Goal: Task Accomplishment & Management: Use online tool/utility

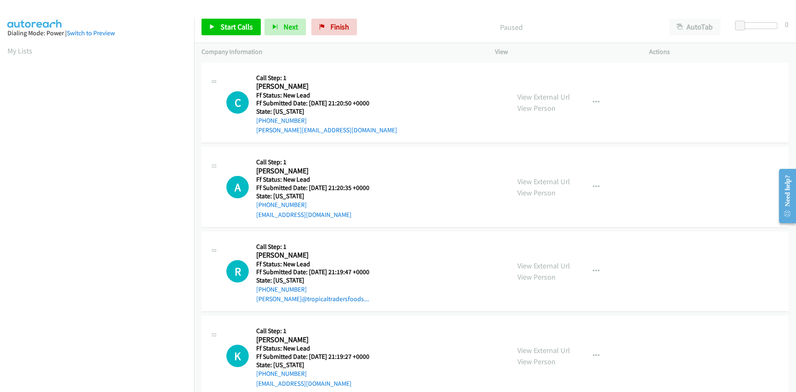
scroll to position [47, 0]
click at [224, 25] on span "Start Calls" at bounding box center [237, 27] width 32 height 10
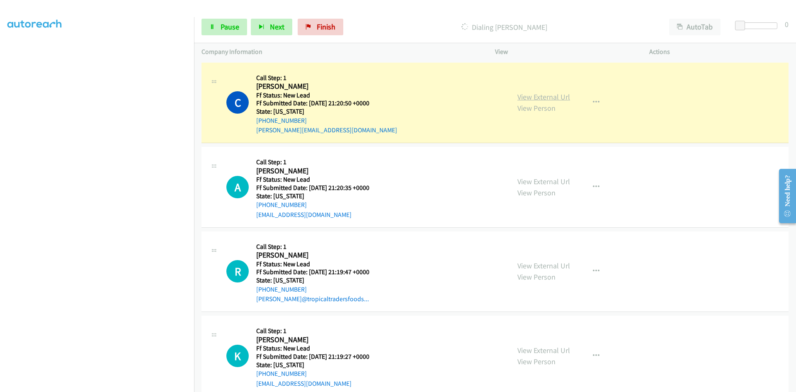
click at [524, 98] on link "View External Url" at bounding box center [544, 97] width 53 height 10
click at [236, 24] on span "Pause" at bounding box center [230, 27] width 19 height 10
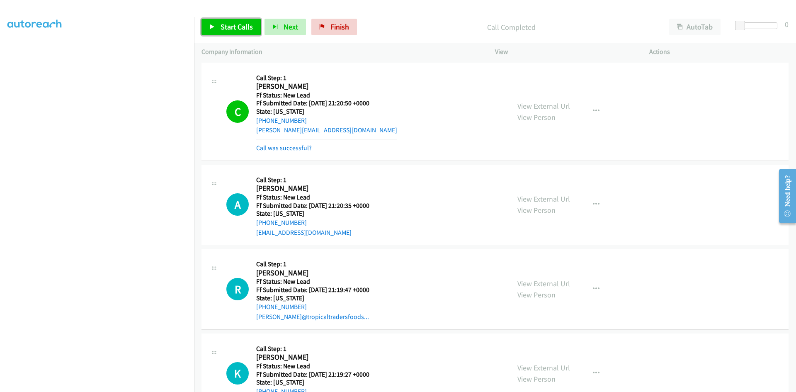
click at [225, 26] on span "Start Calls" at bounding box center [237, 27] width 32 height 10
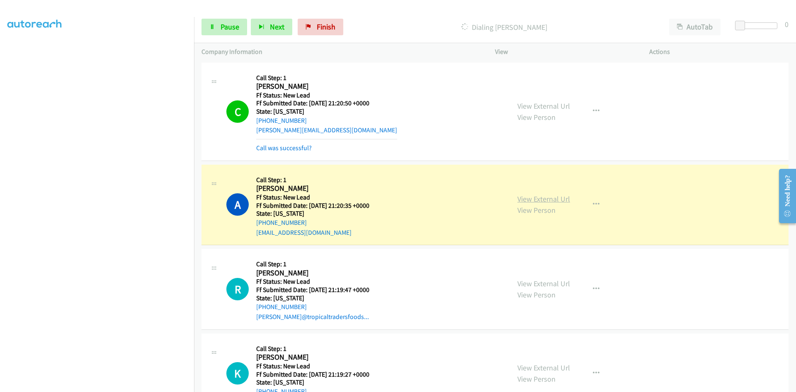
click at [561, 199] on link "View External Url" at bounding box center [544, 199] width 53 height 10
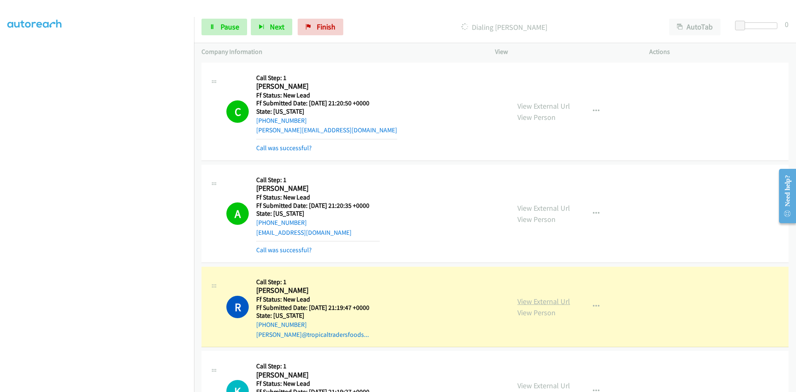
click at [563, 299] on link "View External Url" at bounding box center [544, 302] width 53 height 10
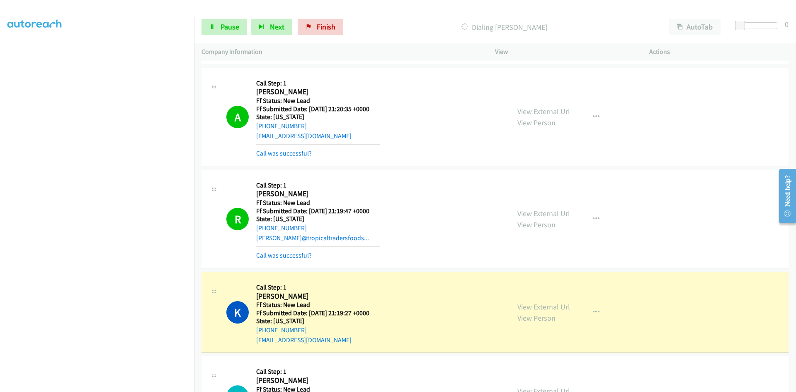
scroll to position [166, 0]
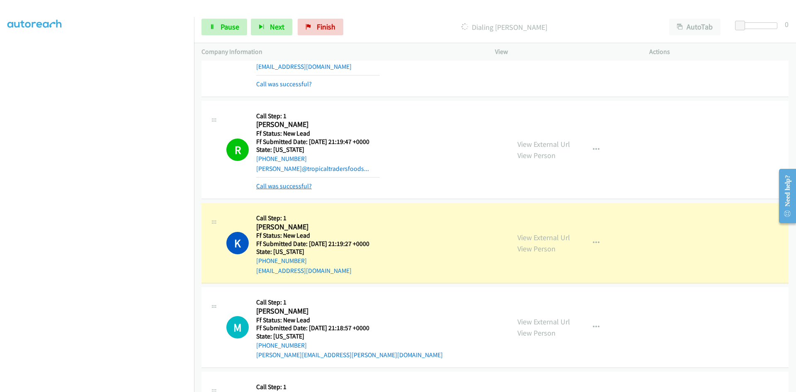
click at [304, 186] on link "Call was successful?" at bounding box center [284, 186] width 56 height 8
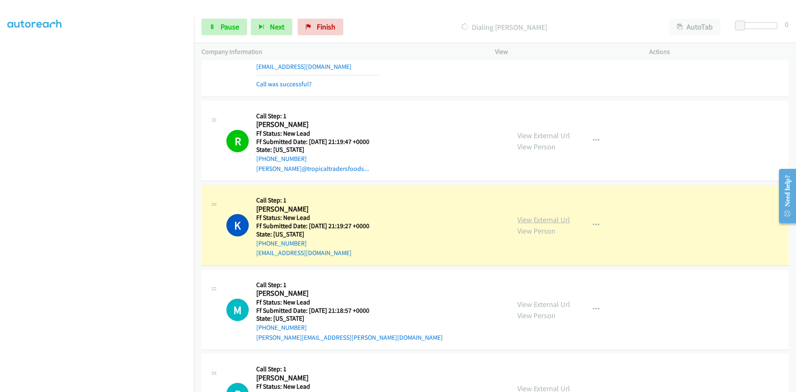
click at [529, 218] on link "View External Url" at bounding box center [544, 220] width 53 height 10
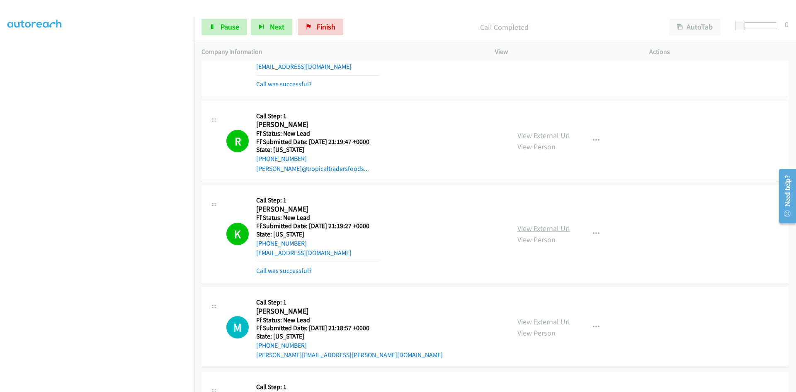
click at [554, 231] on link "View External Url" at bounding box center [544, 229] width 53 height 10
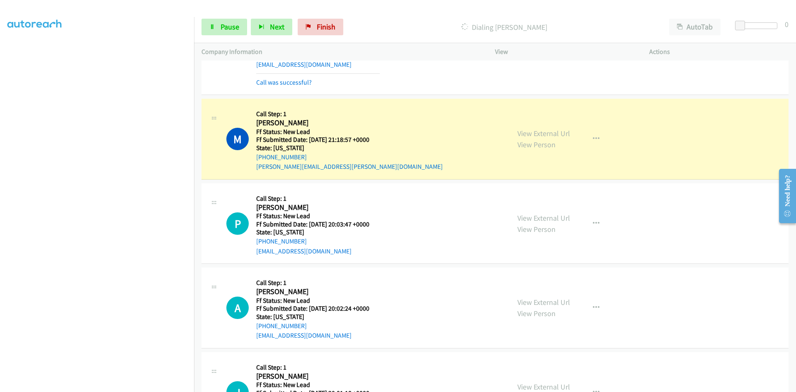
scroll to position [407, 0]
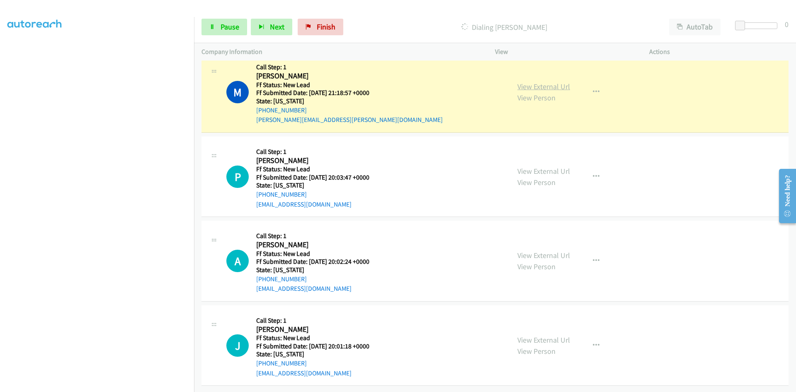
click at [556, 83] on link "View External Url" at bounding box center [544, 87] width 53 height 10
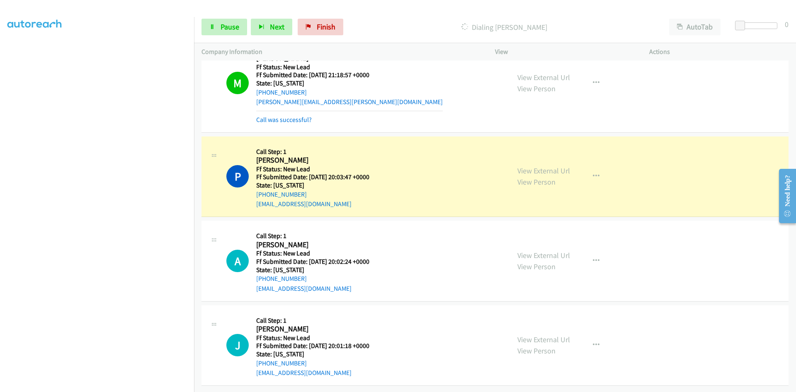
scroll to position [425, 0]
click at [543, 166] on link "View External Url" at bounding box center [544, 171] width 53 height 10
click at [223, 25] on span "Pause" at bounding box center [230, 27] width 19 height 10
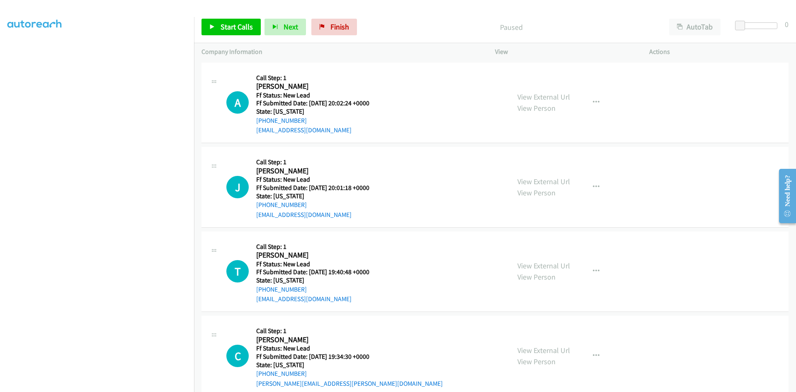
scroll to position [73, 0]
click at [238, 29] on span "Start Calls" at bounding box center [237, 27] width 32 height 10
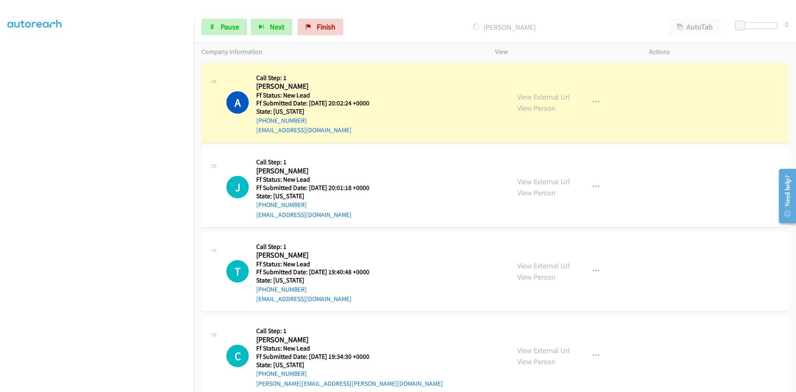
click at [497, 79] on div "A Callback Scheduled Call Step: 1 Allison Gonzalez America/New_York Ff Status: …" at bounding box center [364, 103] width 276 height 66
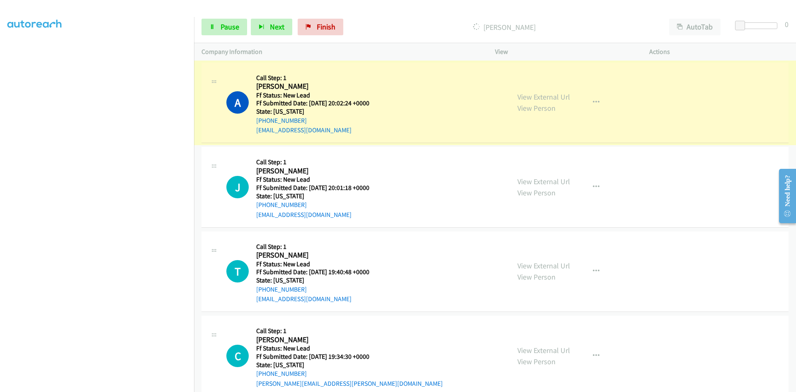
click at [531, 97] on link "View External Url" at bounding box center [544, 97] width 53 height 10
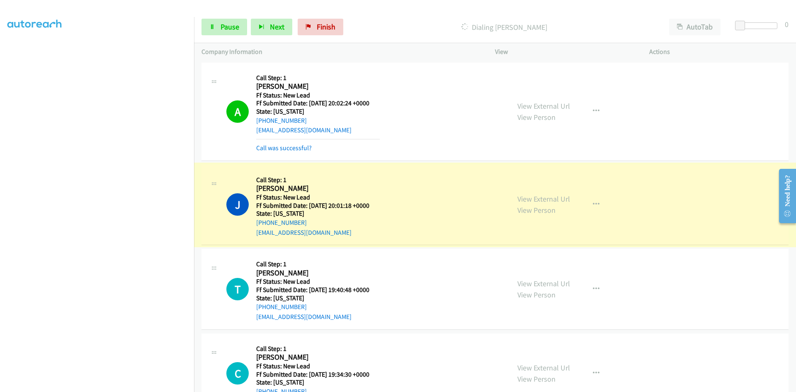
click at [526, 200] on link "View External Url" at bounding box center [544, 199] width 53 height 10
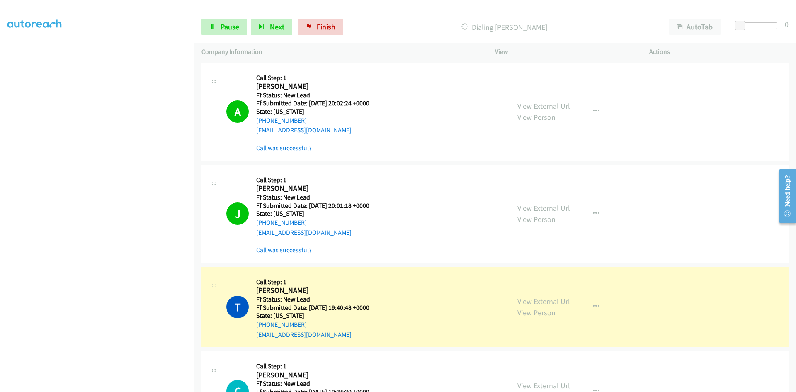
scroll to position [136, 0]
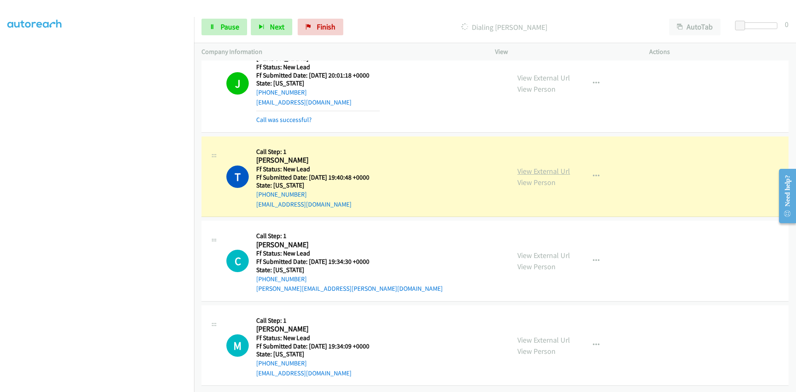
click at [560, 166] on link "View External Url" at bounding box center [544, 171] width 53 height 10
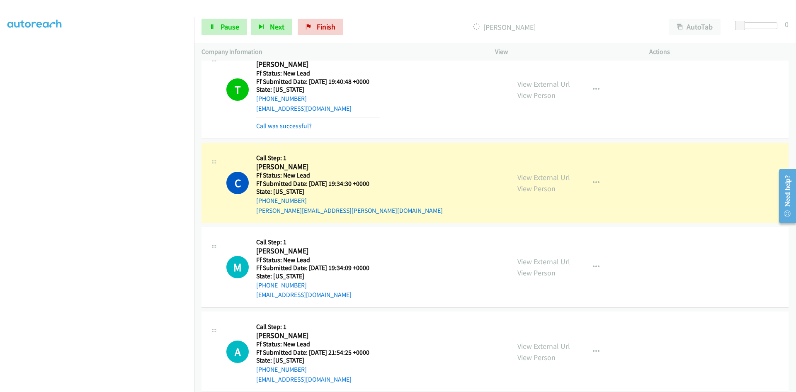
scroll to position [261, 0]
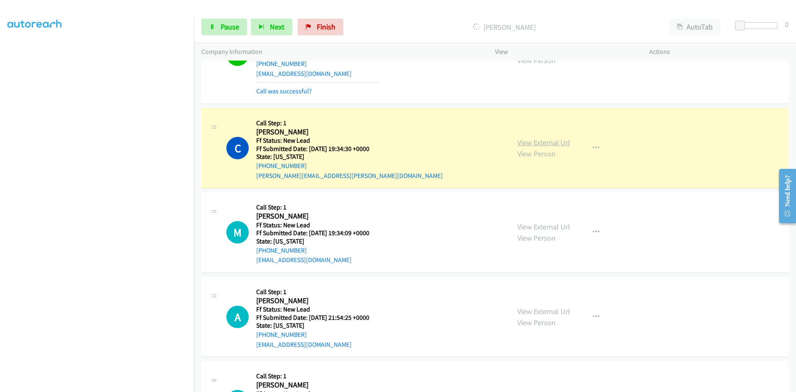
click at [533, 140] on link "View External Url" at bounding box center [544, 143] width 53 height 10
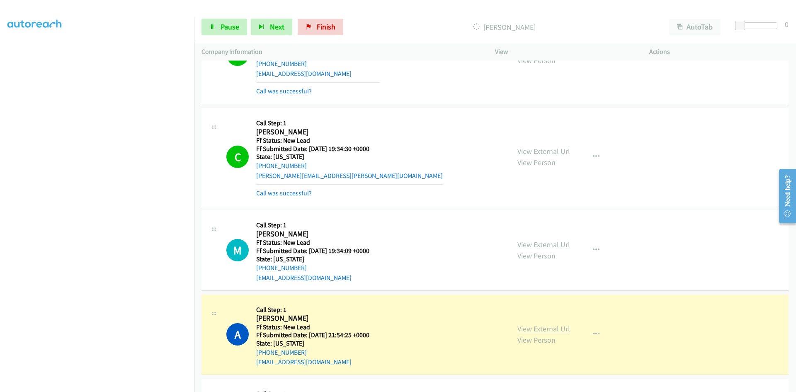
click at [536, 328] on link "View External Url" at bounding box center [544, 329] width 53 height 10
click at [229, 24] on span "Pause" at bounding box center [230, 27] width 19 height 10
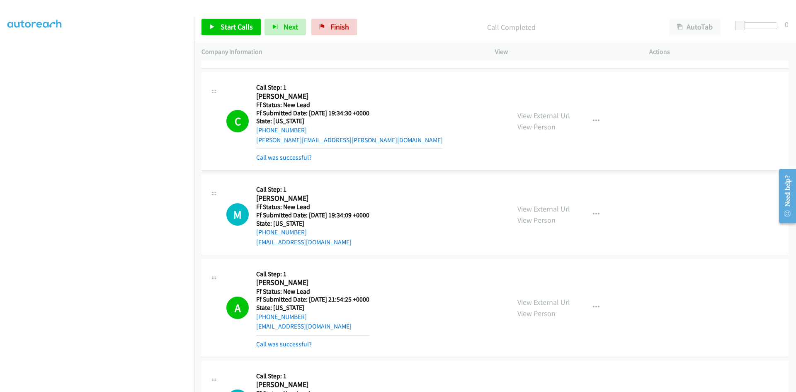
scroll to position [385, 0]
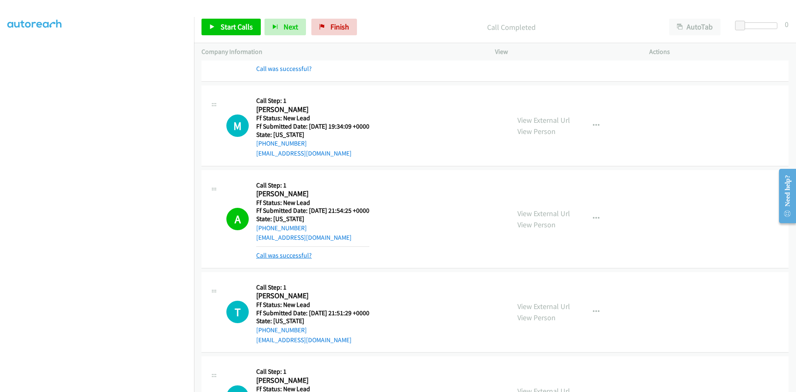
click at [290, 256] on link "Call was successful?" at bounding box center [284, 255] width 56 height 8
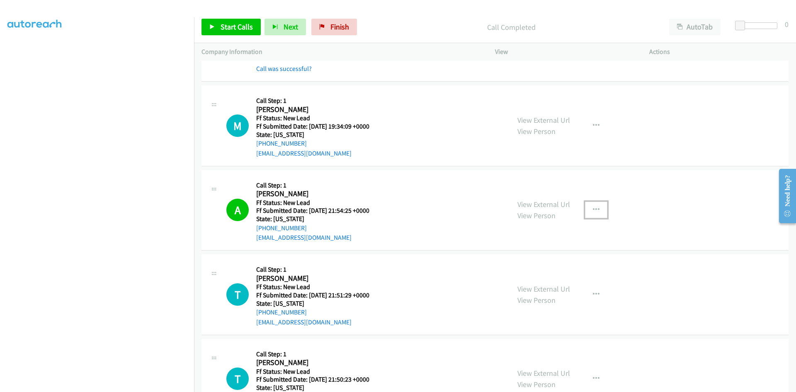
click at [593, 207] on icon "button" at bounding box center [596, 210] width 7 height 7
click at [529, 279] on link "Add to do not call list" at bounding box center [552, 281] width 110 height 17
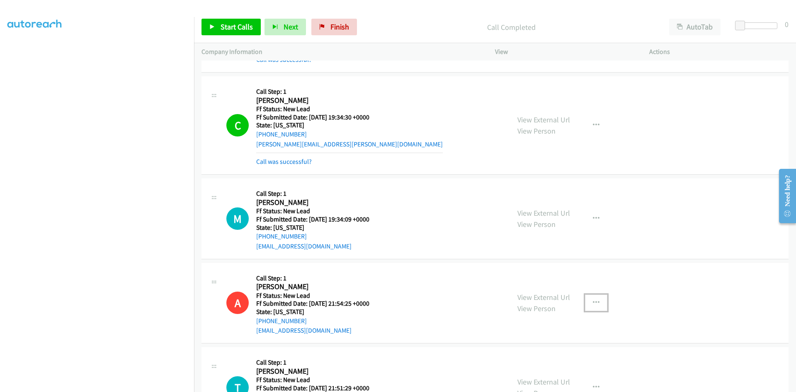
scroll to position [290, 0]
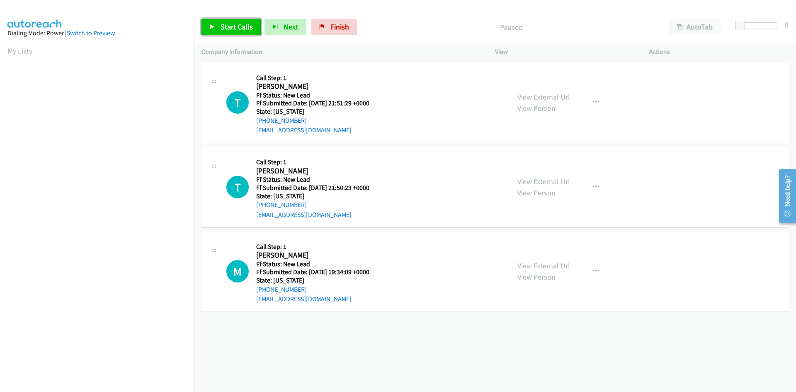
click at [226, 27] on span "Start Calls" at bounding box center [237, 27] width 32 height 10
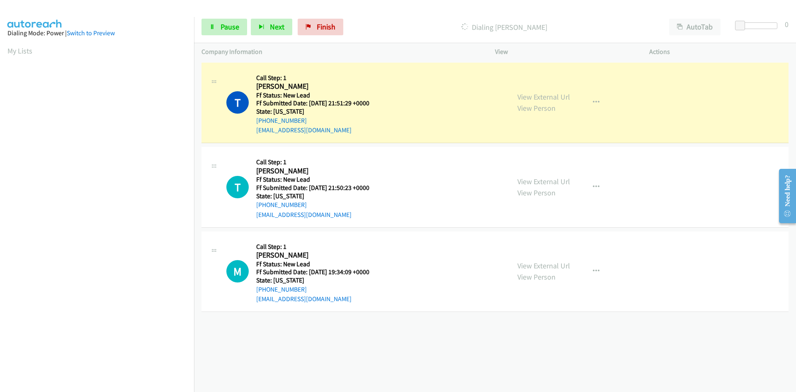
scroll to position [73, 0]
click at [554, 97] on link "View External Url" at bounding box center [544, 97] width 53 height 10
click at [223, 31] on span "Pause" at bounding box center [230, 27] width 19 height 10
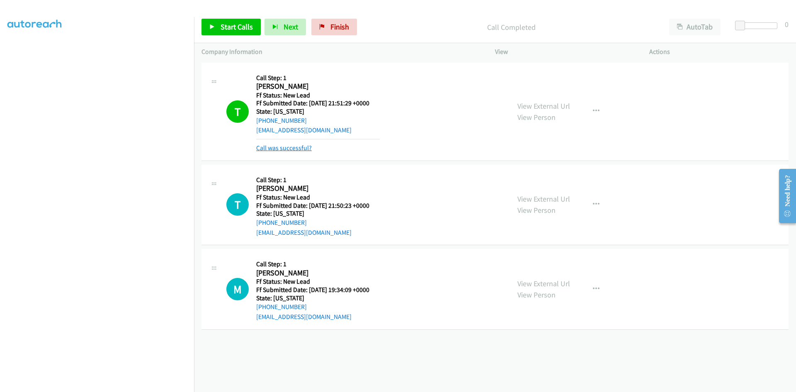
click at [278, 151] on link "Call was successful?" at bounding box center [284, 148] width 56 height 8
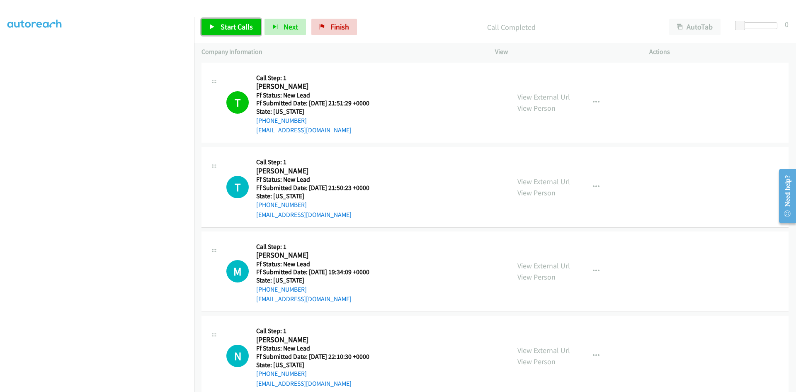
click at [229, 30] on span "Start Calls" at bounding box center [237, 27] width 32 height 10
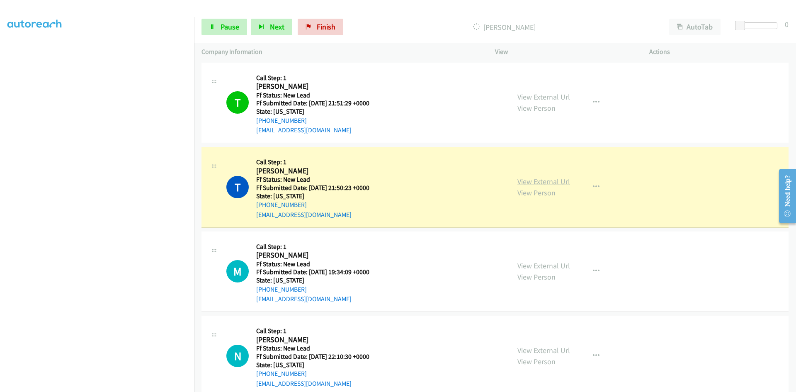
click at [552, 185] on link "View External Url" at bounding box center [544, 182] width 53 height 10
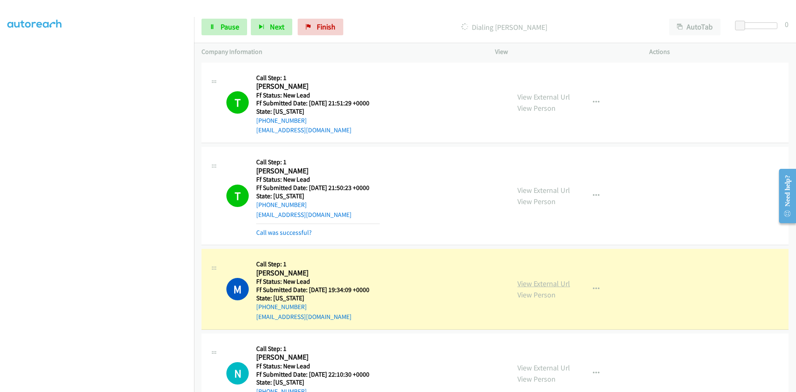
click at [521, 282] on link "View External Url" at bounding box center [544, 284] width 53 height 10
click at [216, 26] on link "Pause" at bounding box center [225, 27] width 46 height 17
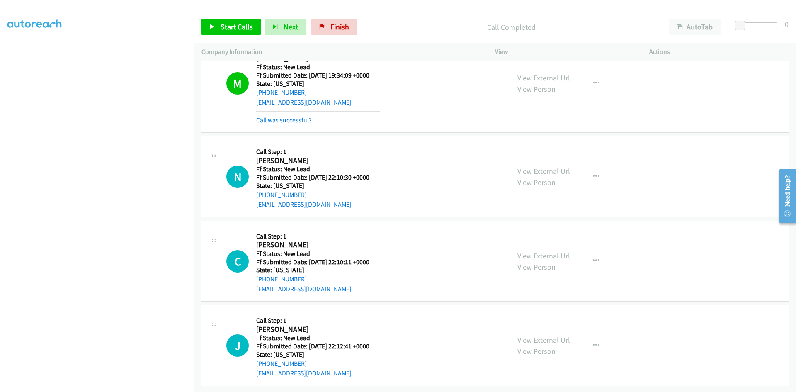
scroll to position [221, 0]
click at [224, 28] on span "Start Calls" at bounding box center [237, 27] width 32 height 10
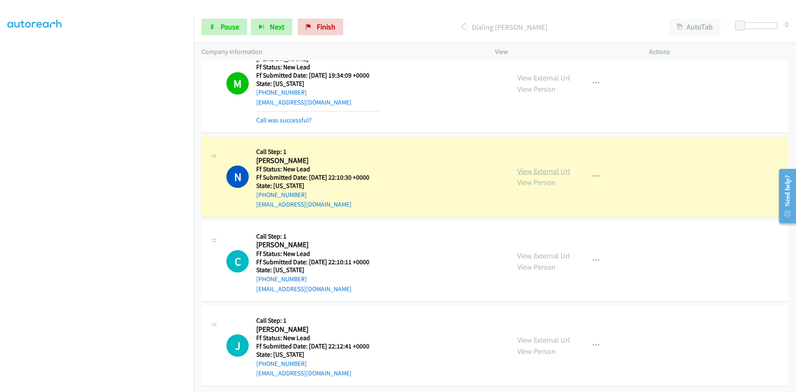
click at [555, 166] on link "View External Url" at bounding box center [544, 171] width 53 height 10
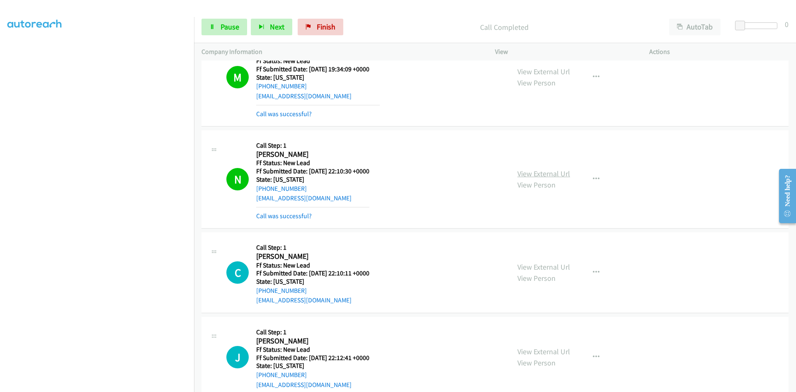
click at [547, 174] on link "View External Url" at bounding box center [544, 174] width 53 height 10
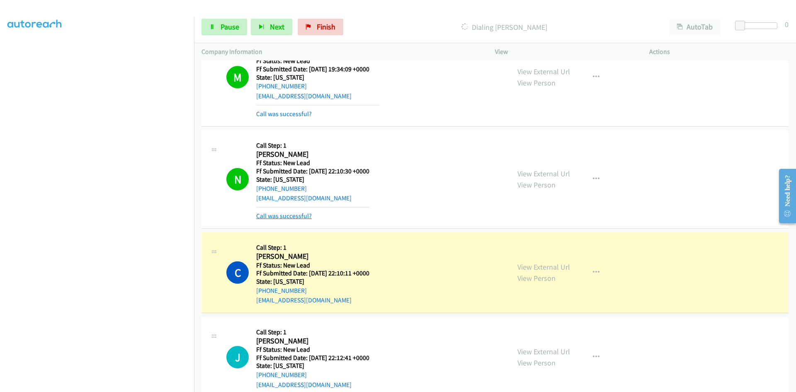
click at [296, 214] on link "Call was successful?" at bounding box center [284, 216] width 56 height 8
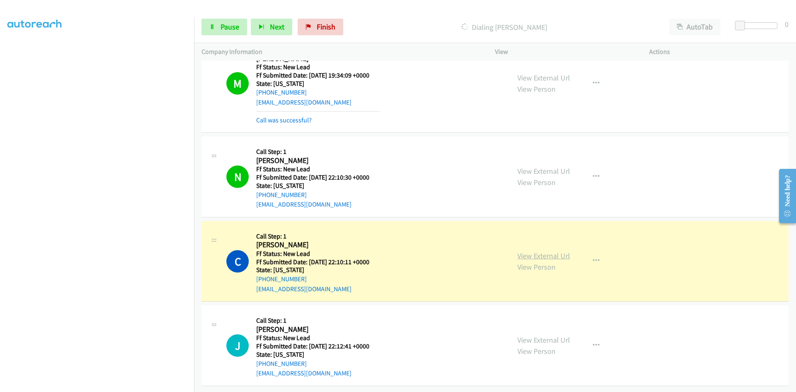
click at [563, 251] on link "View External Url" at bounding box center [544, 256] width 53 height 10
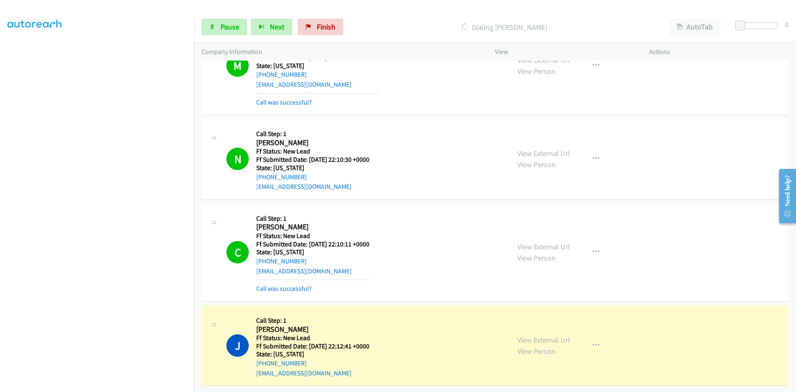
scroll to position [239, 0]
click at [537, 335] on link "View External Url" at bounding box center [544, 340] width 53 height 10
click at [224, 30] on span "Pause" at bounding box center [230, 27] width 19 height 10
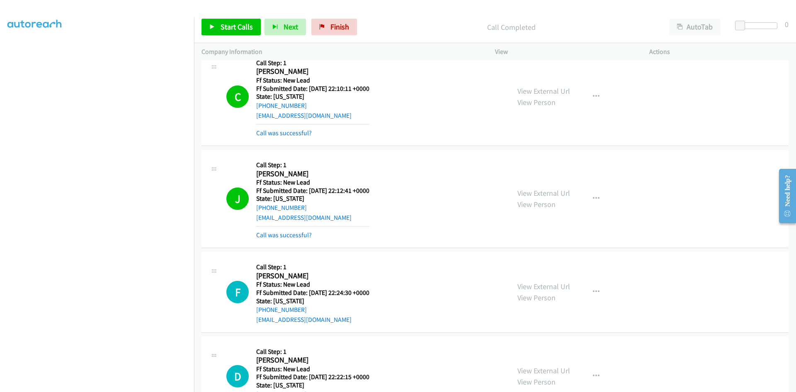
scroll to position [471, 0]
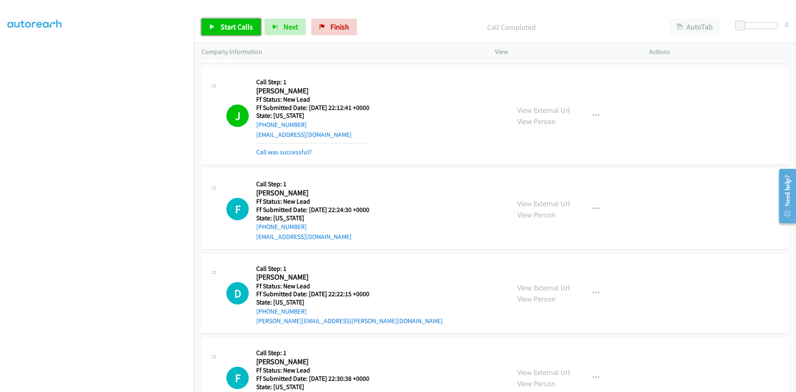
click at [236, 23] on span "Start Calls" at bounding box center [237, 27] width 32 height 10
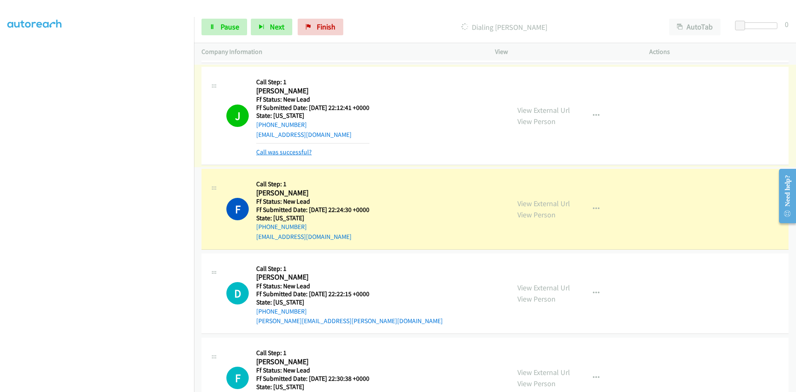
click at [291, 153] on link "Call was successful?" at bounding box center [284, 152] width 56 height 8
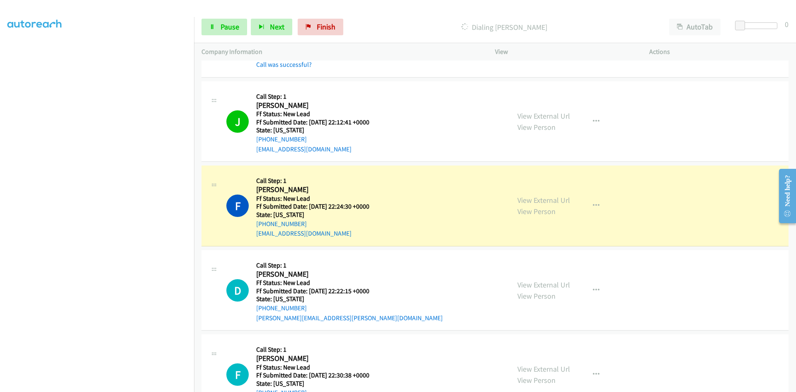
scroll to position [539, 0]
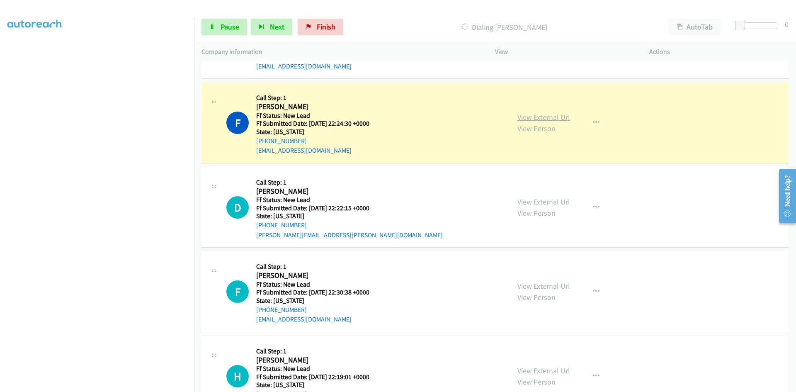
click at [563, 117] on link "View External Url" at bounding box center [544, 117] width 53 height 10
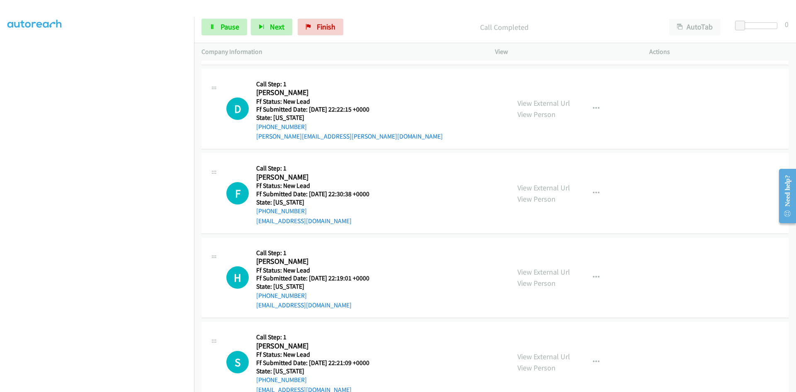
scroll to position [637, 0]
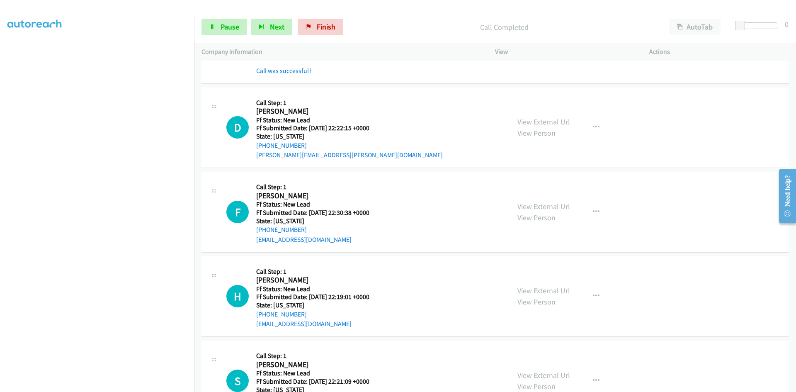
click at [525, 119] on link "View External Url" at bounding box center [544, 122] width 53 height 10
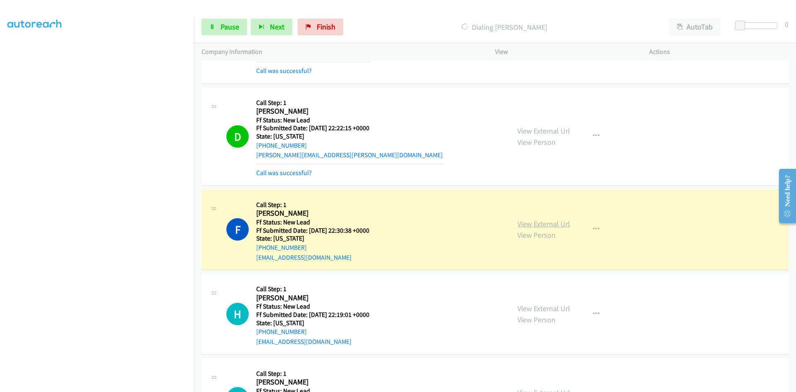
click at [564, 220] on link "View External Url" at bounding box center [544, 224] width 53 height 10
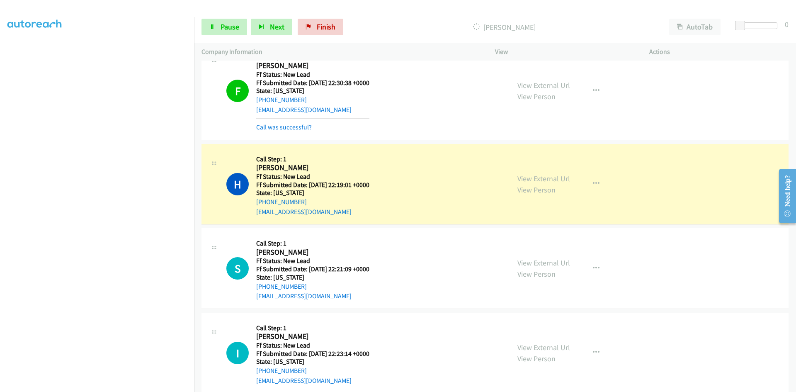
scroll to position [803, 0]
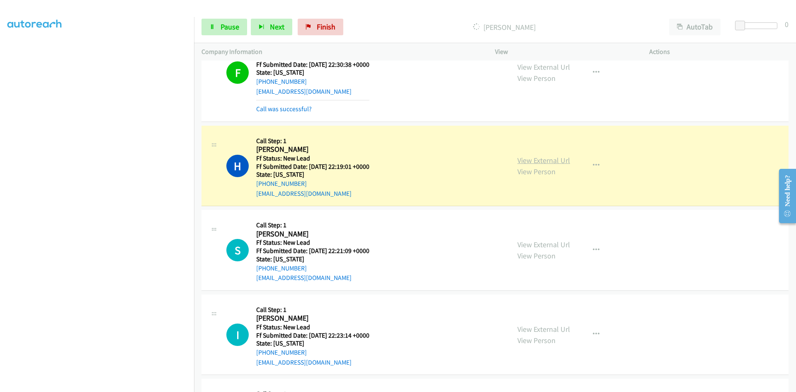
click at [527, 160] on link "View External Url" at bounding box center [544, 161] width 53 height 10
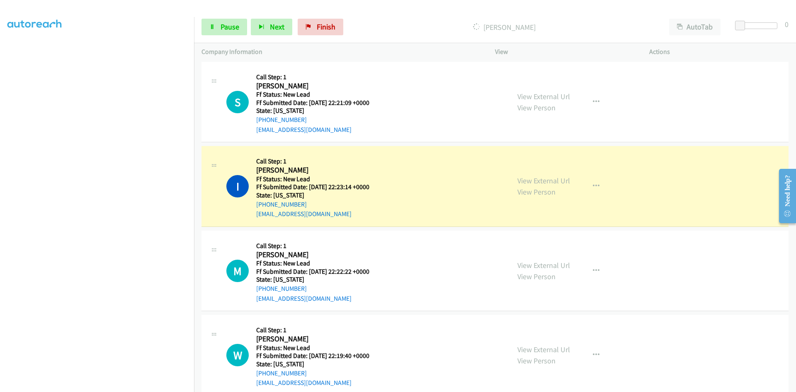
scroll to position [969, 0]
click at [532, 179] on link "View External Url" at bounding box center [544, 181] width 53 height 10
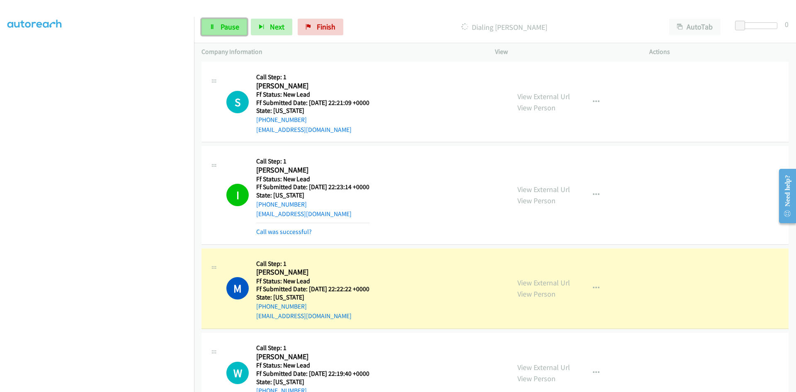
click at [219, 29] on link "Pause" at bounding box center [225, 27] width 46 height 17
click at [520, 284] on link "View External Url" at bounding box center [544, 283] width 53 height 10
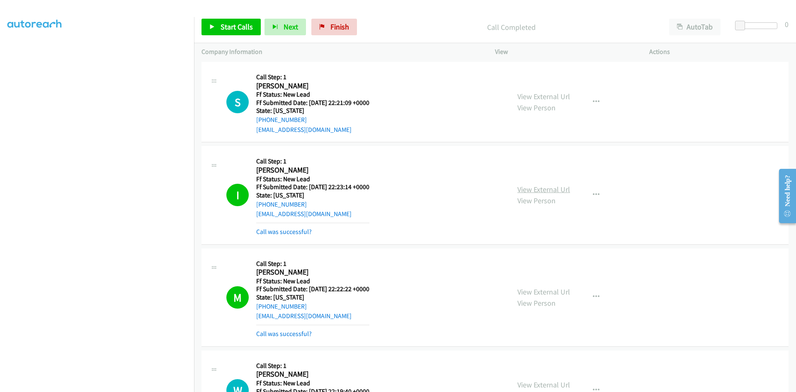
click at [559, 189] on link "View External Url" at bounding box center [544, 190] width 53 height 10
click at [331, 29] on span "Finish" at bounding box center [340, 27] width 19 height 10
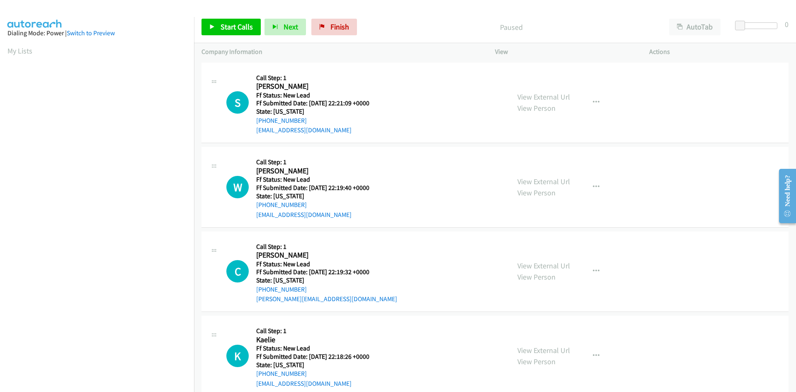
scroll to position [47, 0]
click at [225, 28] on span "Start Calls" at bounding box center [237, 27] width 32 height 10
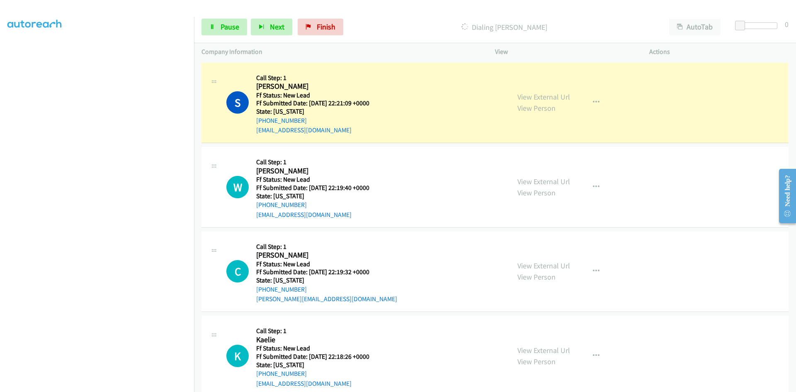
scroll to position [73, 0]
click at [527, 97] on link "View External Url" at bounding box center [544, 97] width 53 height 10
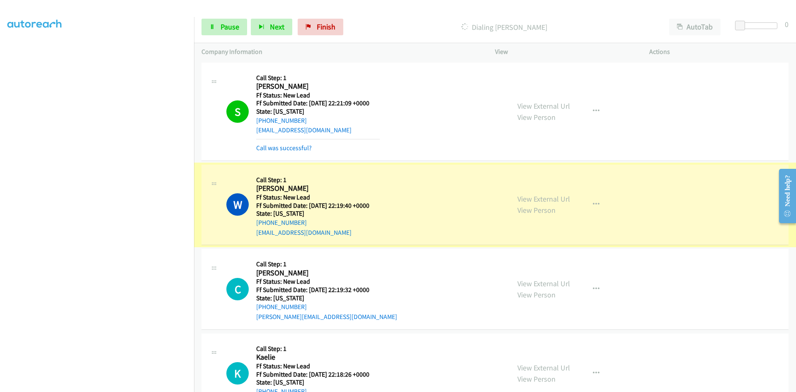
click at [536, 197] on link "View External Url" at bounding box center [544, 199] width 53 height 10
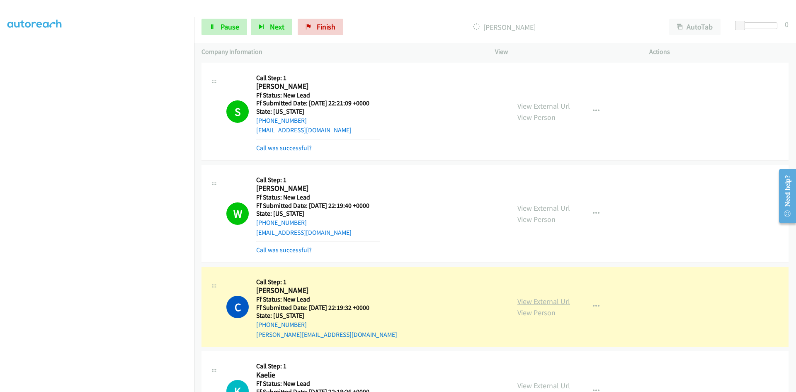
click at [548, 299] on link "View External Url" at bounding box center [544, 302] width 53 height 10
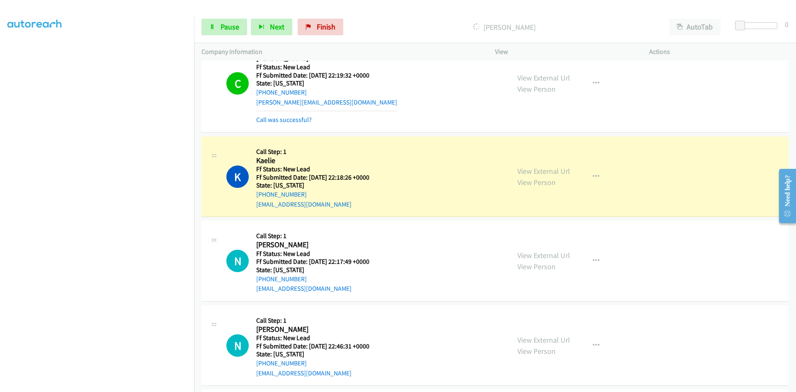
scroll to position [249, 0]
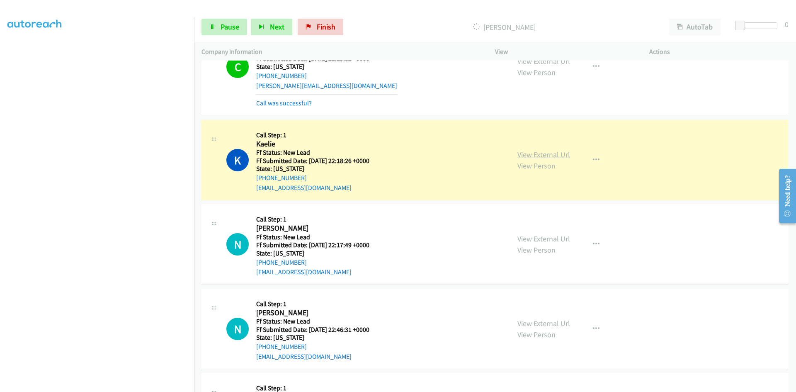
click at [528, 157] on link "View External Url" at bounding box center [544, 155] width 53 height 10
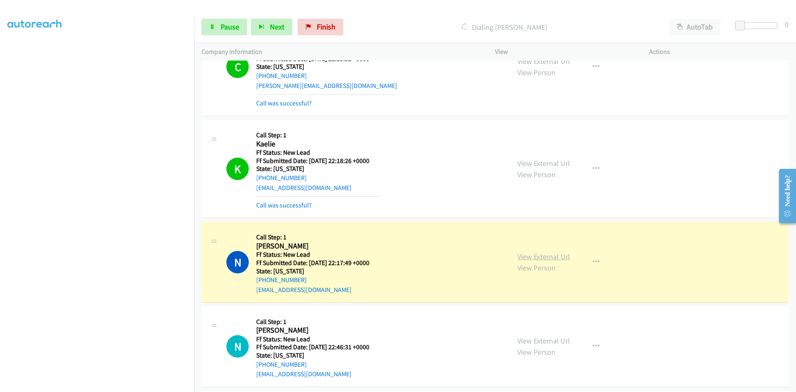
click at [538, 258] on link "View External Url" at bounding box center [544, 257] width 53 height 10
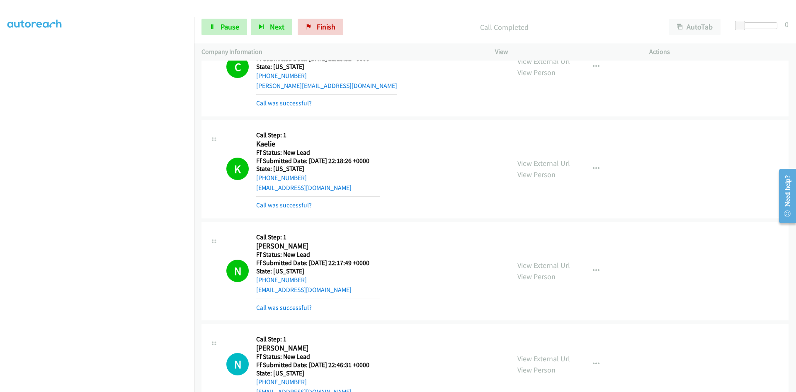
click at [288, 205] on link "Call was successful?" at bounding box center [284, 205] width 56 height 8
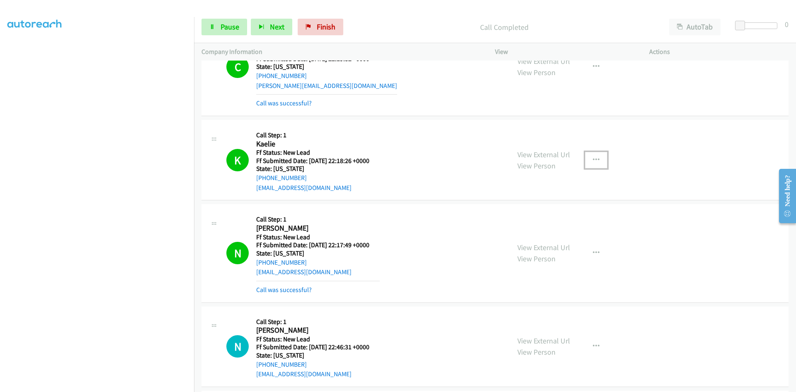
click at [594, 157] on icon "button" at bounding box center [596, 160] width 7 height 7
click at [543, 231] on link "Add to do not call list" at bounding box center [552, 231] width 110 height 17
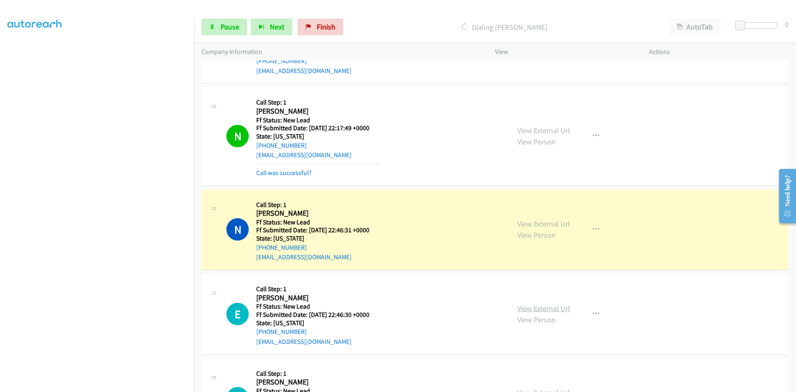
scroll to position [373, 0]
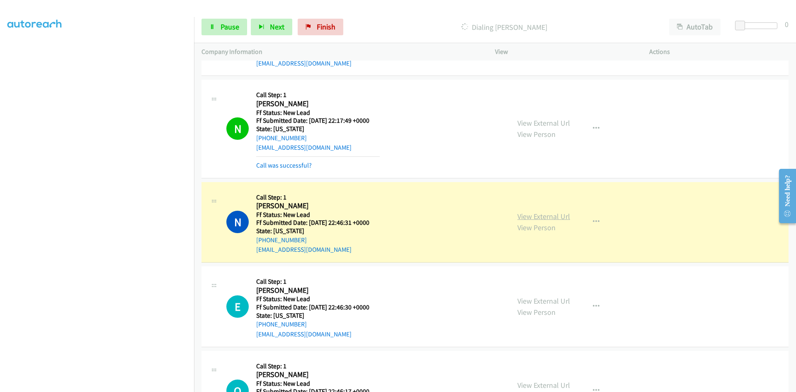
click at [534, 215] on link "View External Url" at bounding box center [544, 217] width 53 height 10
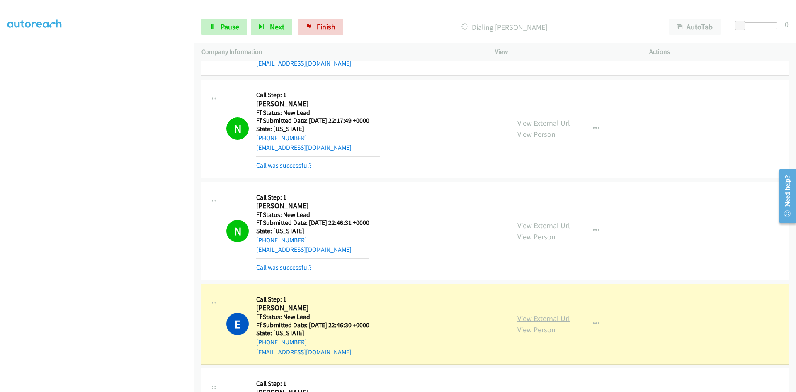
click at [524, 316] on link "View External Url" at bounding box center [544, 319] width 53 height 10
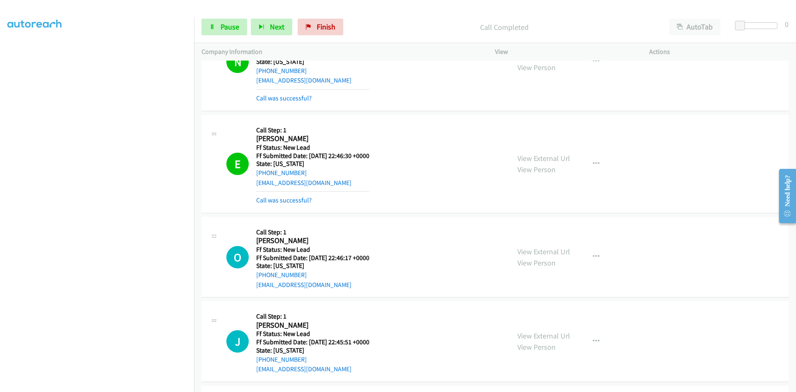
scroll to position [539, 0]
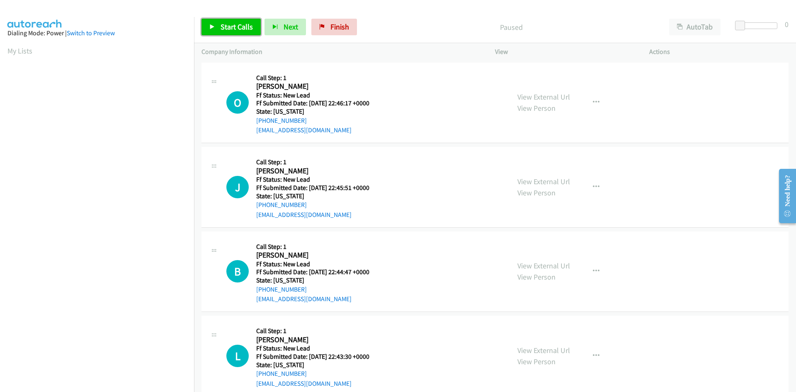
click at [218, 26] on link "Start Calls" at bounding box center [231, 27] width 59 height 17
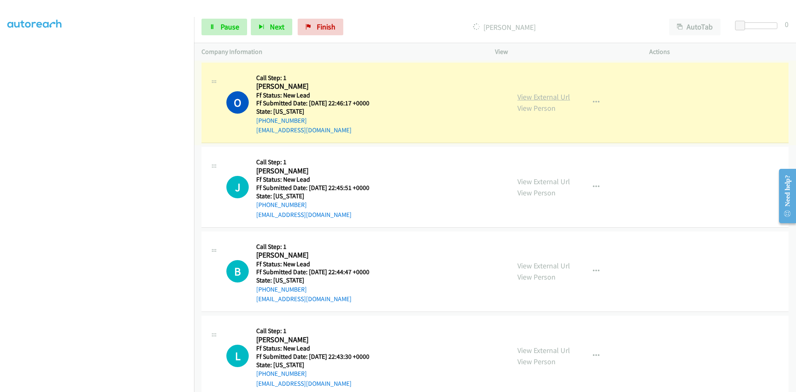
click at [535, 94] on link "View External Url" at bounding box center [544, 97] width 53 height 10
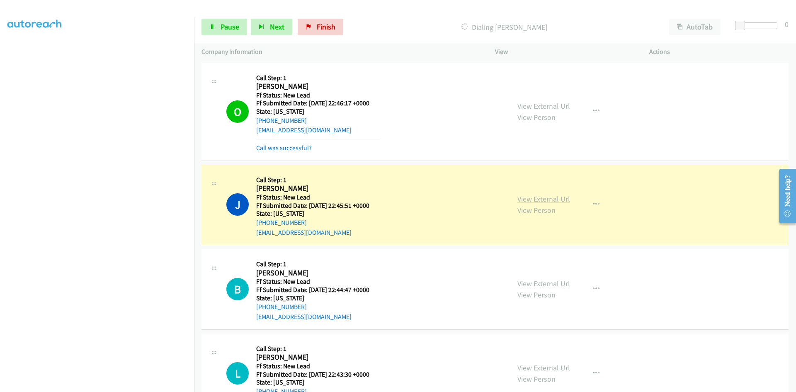
click at [555, 198] on link "View External Url" at bounding box center [544, 199] width 53 height 10
click at [226, 26] on span "Pause" at bounding box center [230, 27] width 19 height 10
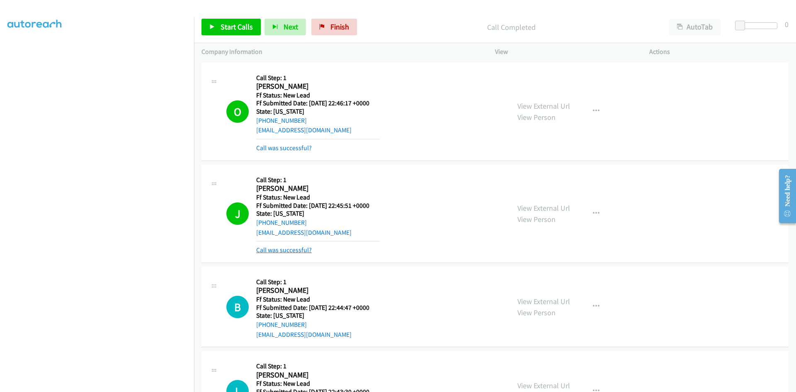
click at [296, 251] on link "Call was successful?" at bounding box center [284, 250] width 56 height 8
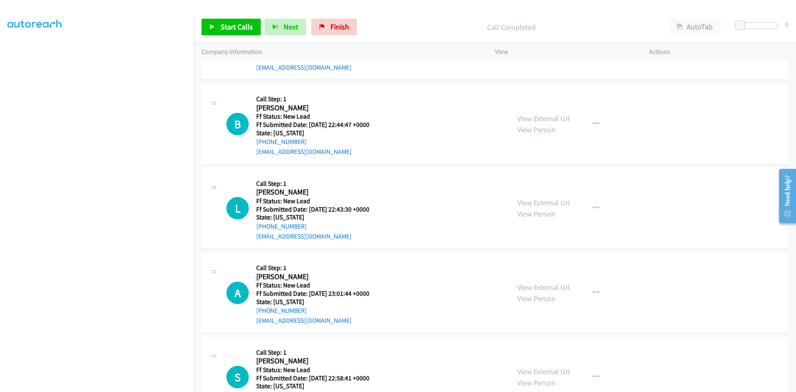
scroll to position [166, 0]
click at [231, 31] on span "Start Calls" at bounding box center [237, 27] width 32 height 10
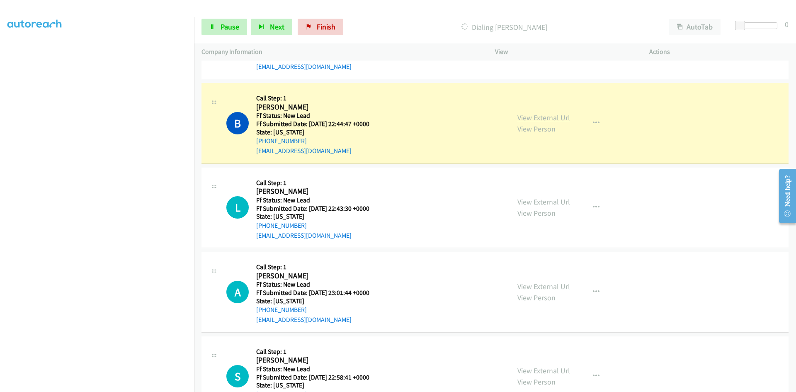
click at [540, 119] on link "View External Url" at bounding box center [544, 118] width 53 height 10
click at [559, 202] on link "View External Url" at bounding box center [544, 202] width 53 height 10
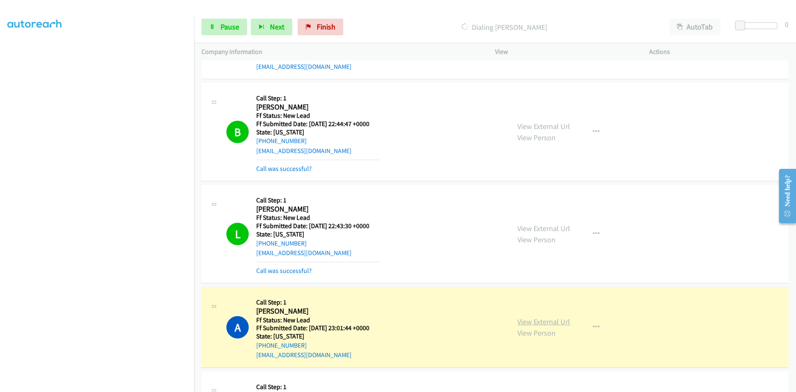
click at [563, 324] on link "View External Url" at bounding box center [544, 322] width 53 height 10
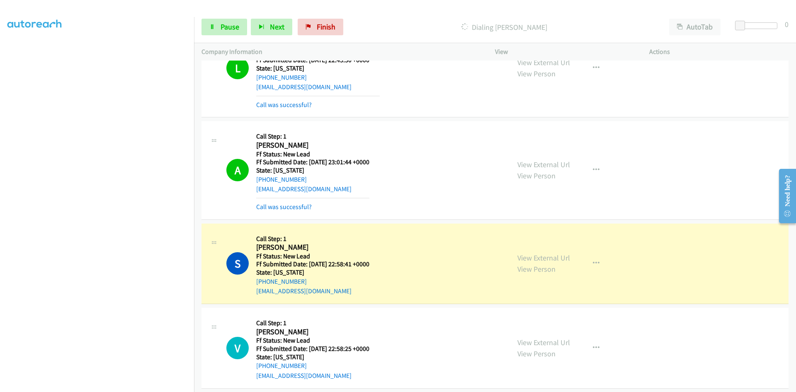
scroll to position [456, 0]
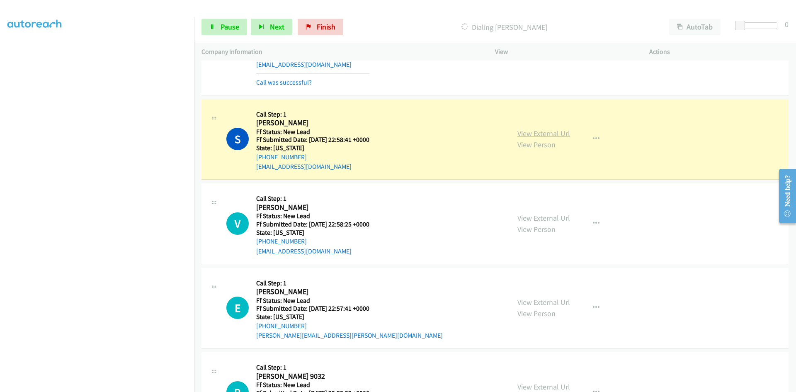
click at [525, 133] on link "View External Url" at bounding box center [544, 134] width 53 height 10
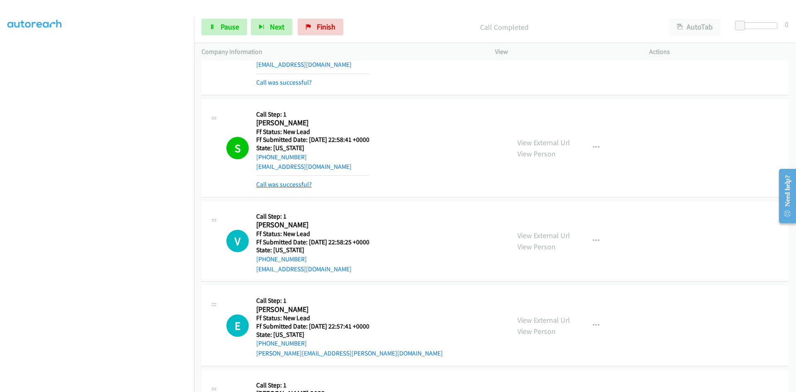
click at [287, 183] on link "Call was successful?" at bounding box center [284, 184] width 56 height 8
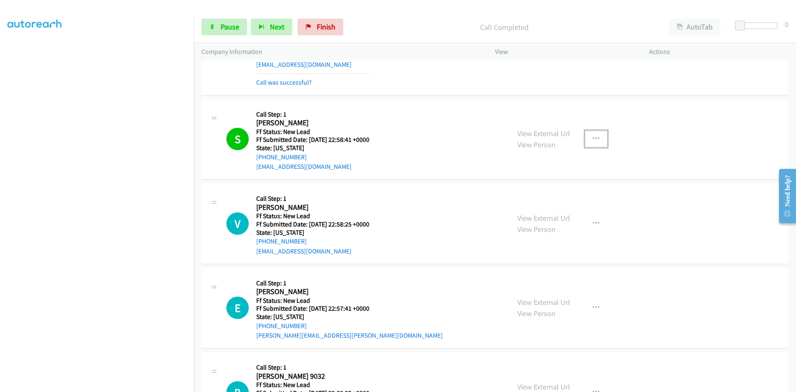
click at [593, 136] on icon "button" at bounding box center [596, 139] width 7 height 7
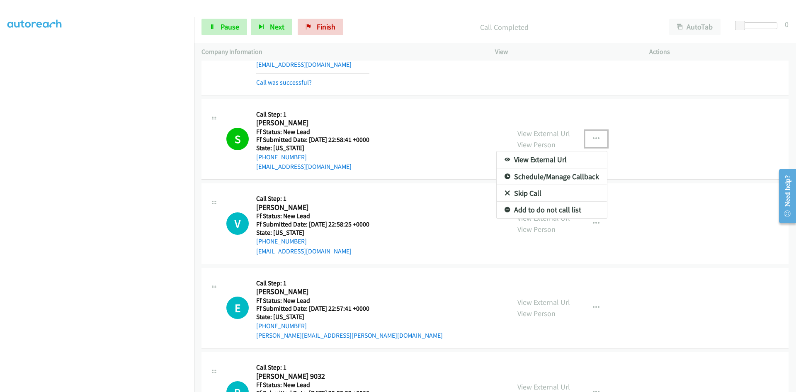
click at [550, 205] on link "Add to do not call list" at bounding box center [552, 210] width 110 height 17
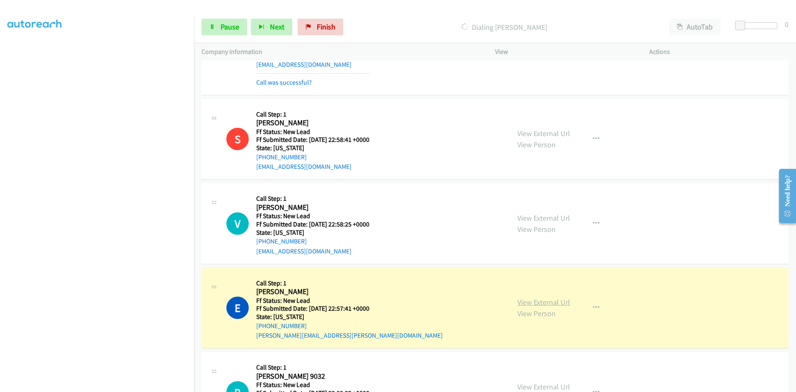
click at [547, 301] on link "View External Url" at bounding box center [544, 302] width 53 height 10
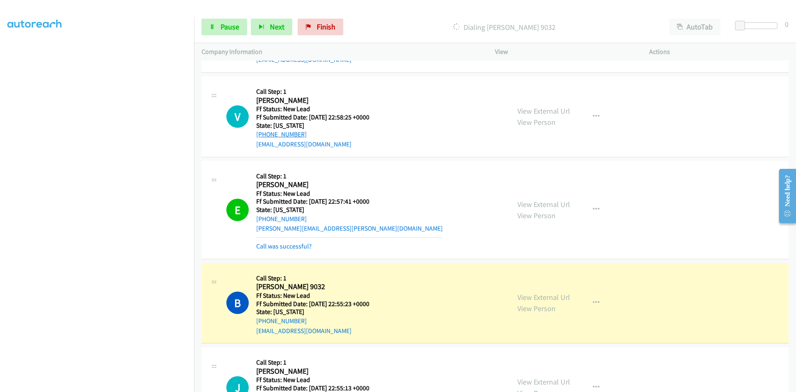
scroll to position [611, 0]
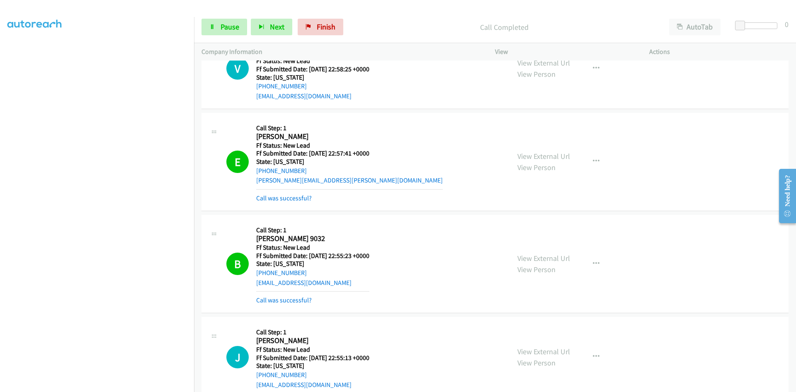
click at [521, 249] on div "View External Url View Person View External Url Email Schedule/Manage Callback …" at bounding box center [591, 263] width 162 height 83
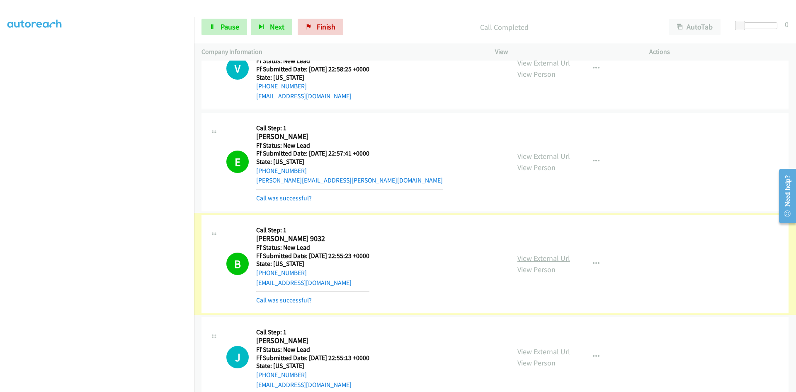
click at [538, 258] on link "View External Url" at bounding box center [544, 258] width 53 height 10
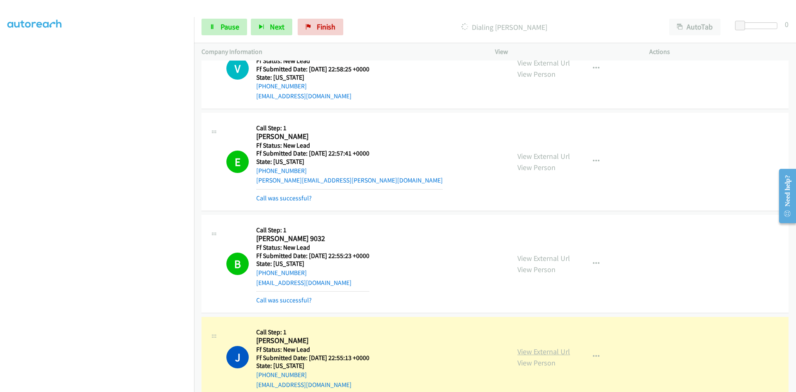
click at [562, 351] on link "View External Url" at bounding box center [544, 352] width 53 height 10
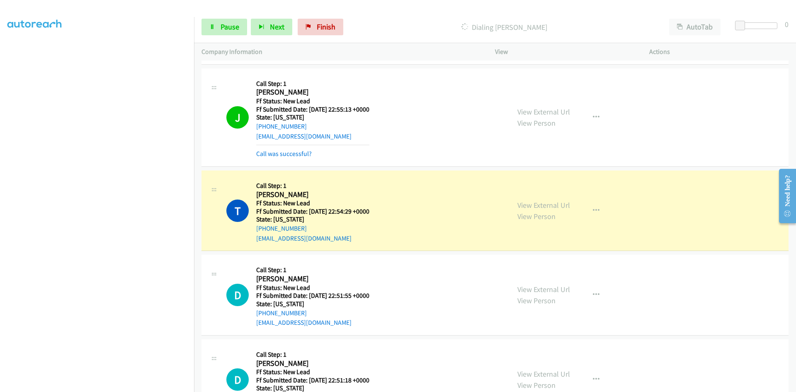
scroll to position [860, 0]
click at [533, 203] on link "View External Url" at bounding box center [544, 205] width 53 height 10
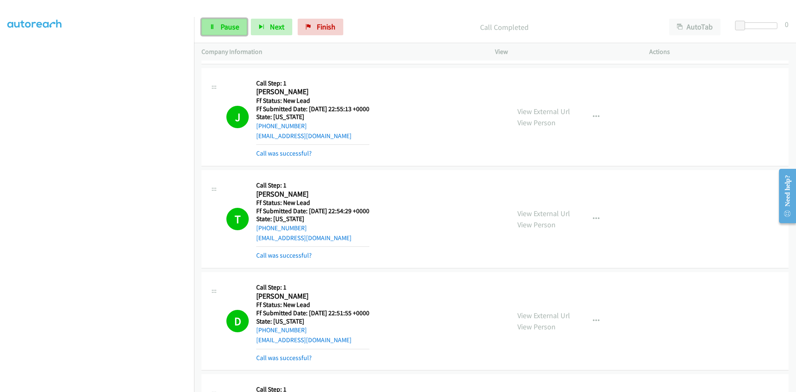
click at [221, 27] on span "Pause" at bounding box center [230, 27] width 19 height 10
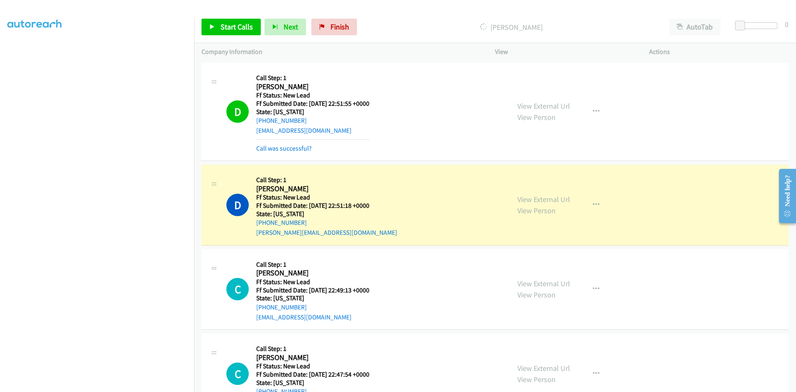
scroll to position [1068, 0]
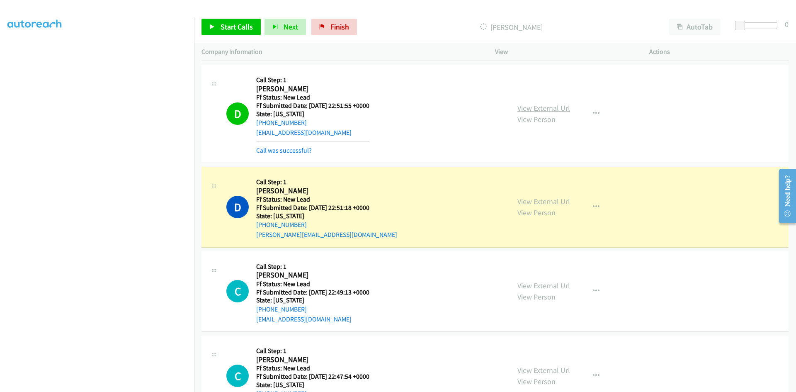
click at [518, 107] on link "View External Url" at bounding box center [544, 108] width 53 height 10
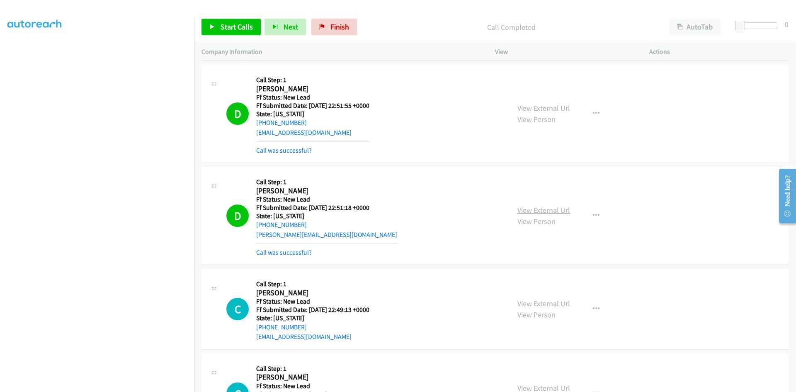
click at [523, 211] on link "View External Url" at bounding box center [544, 210] width 53 height 10
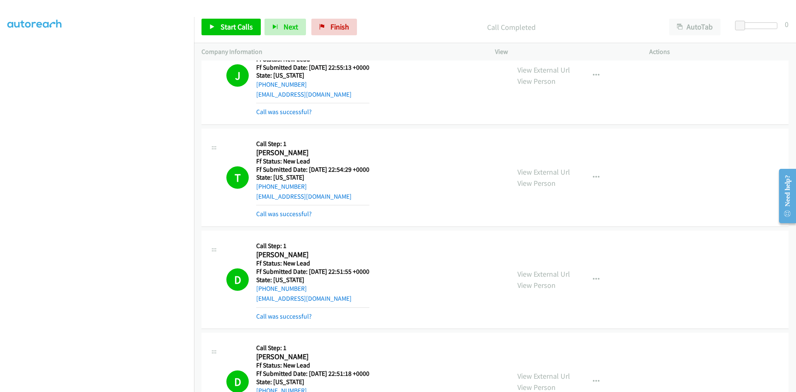
scroll to position [860, 0]
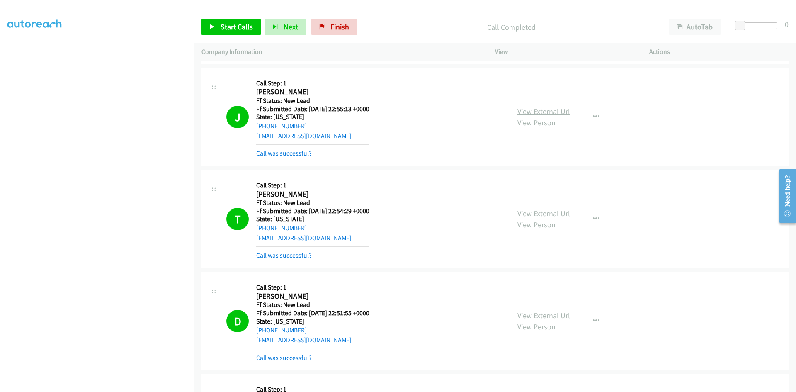
click at [528, 112] on link "View External Url" at bounding box center [544, 112] width 53 height 10
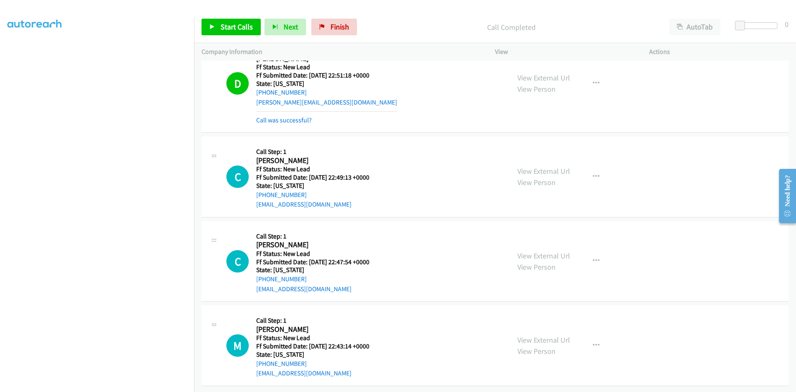
scroll to position [1206, 0]
click at [233, 28] on span "Start Calls" at bounding box center [237, 27] width 32 height 10
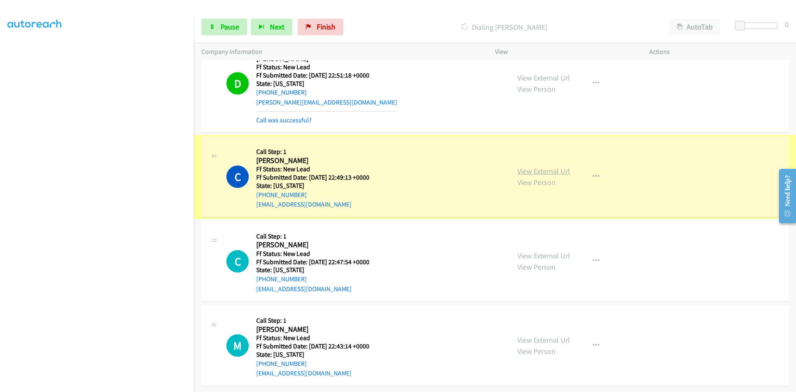
click at [548, 166] on link "View External Url" at bounding box center [544, 171] width 53 height 10
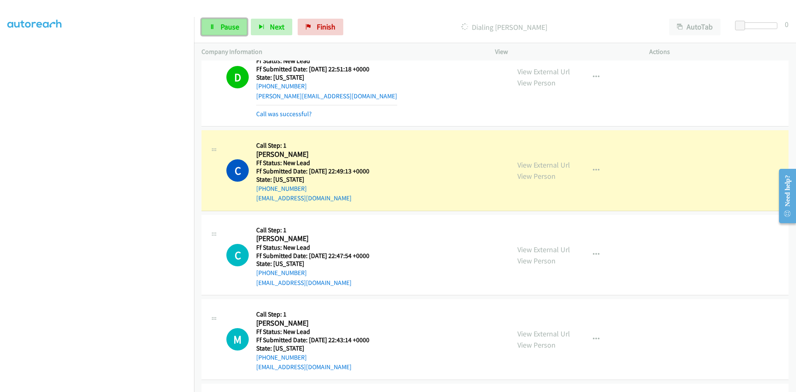
click at [219, 27] on link "Pause" at bounding box center [225, 27] width 46 height 17
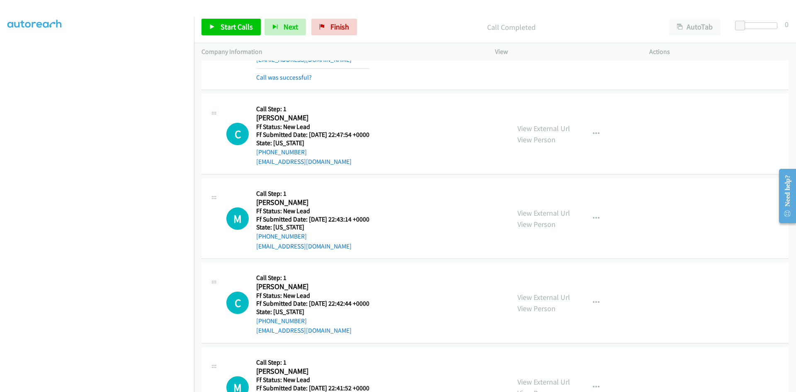
scroll to position [1372, 0]
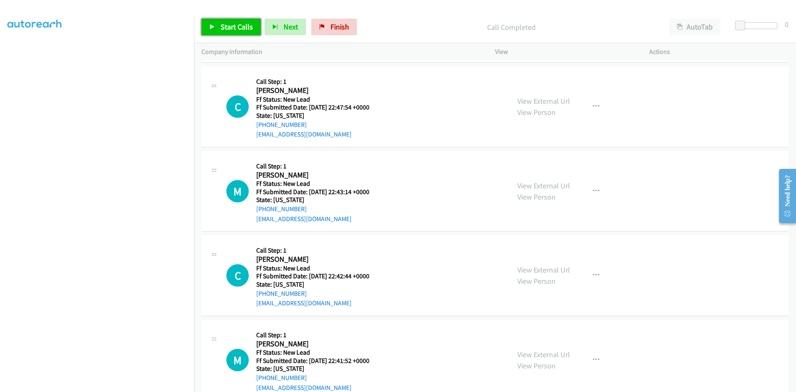
click at [225, 29] on span "Start Calls" at bounding box center [237, 27] width 32 height 10
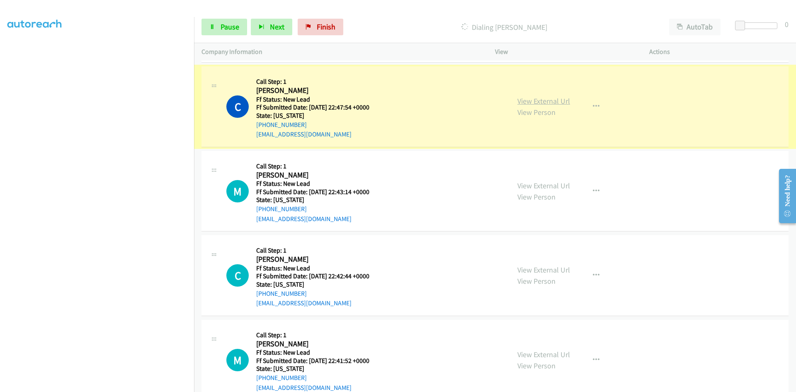
click at [564, 101] on link "View External Url" at bounding box center [544, 101] width 53 height 10
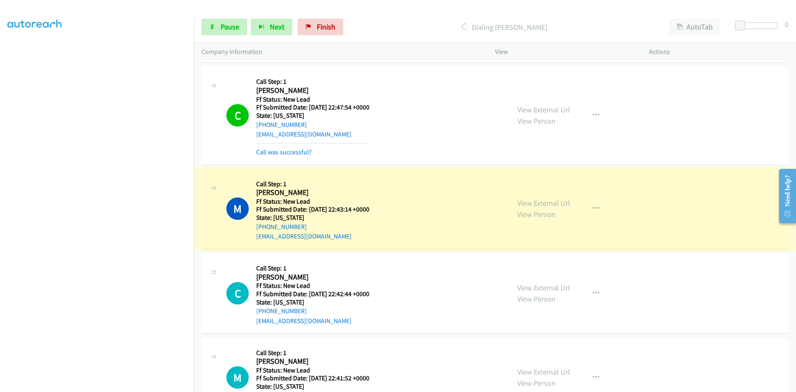
click at [529, 205] on link "View External Url" at bounding box center [544, 203] width 53 height 10
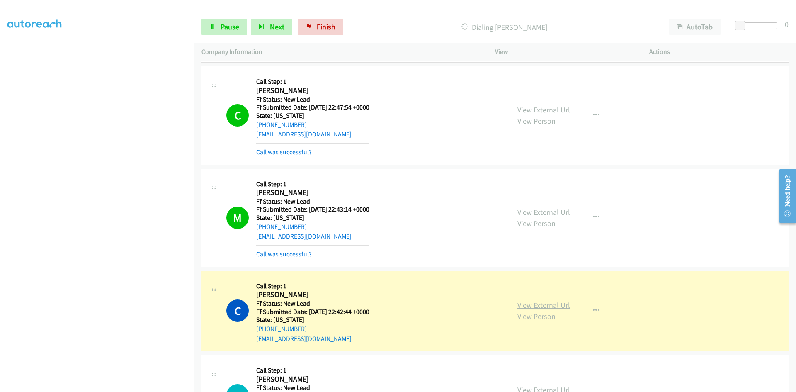
click at [558, 304] on link "View External Url" at bounding box center [544, 305] width 53 height 10
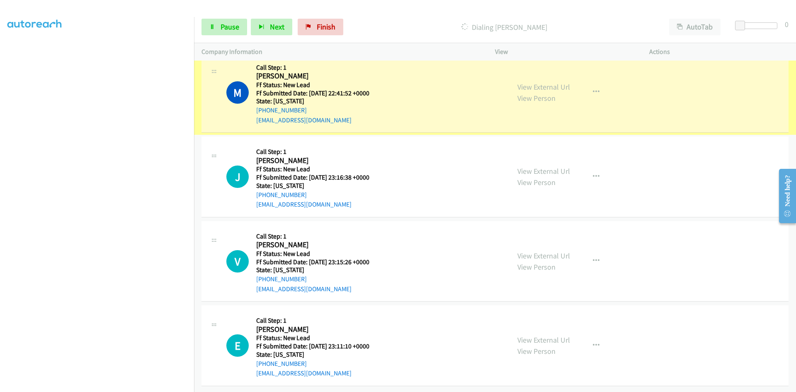
scroll to position [1699, 0]
click at [541, 82] on link "View External Url" at bounding box center [544, 87] width 53 height 10
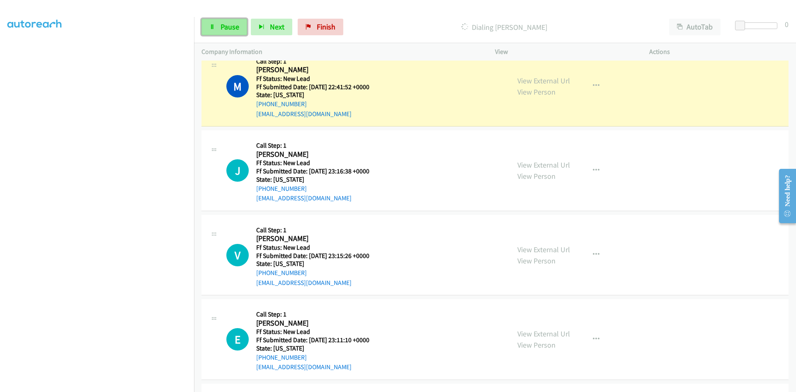
click at [223, 24] on span "Pause" at bounding box center [230, 27] width 19 height 10
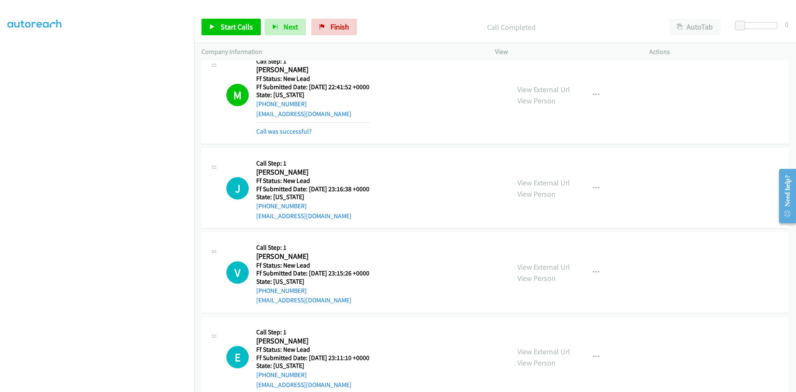
scroll to position [1716, 0]
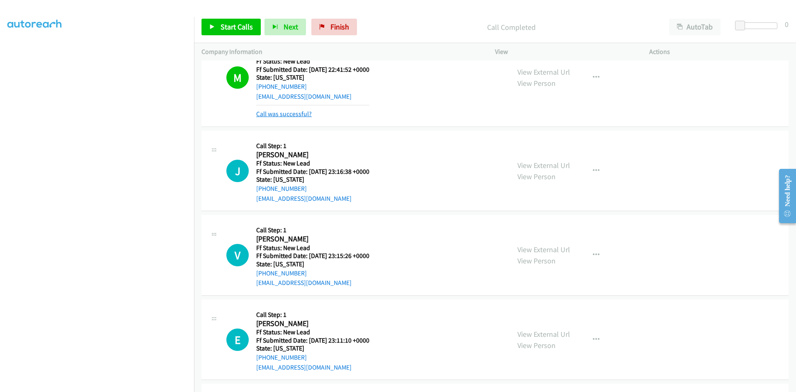
click at [294, 115] on link "Call was successful?" at bounding box center [284, 114] width 56 height 8
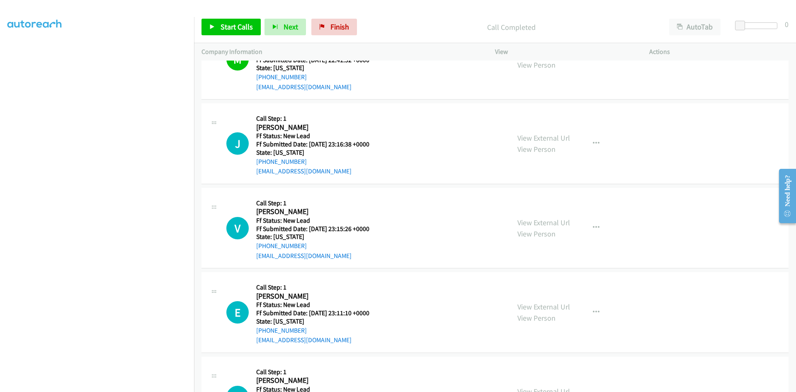
scroll to position [1741, 0]
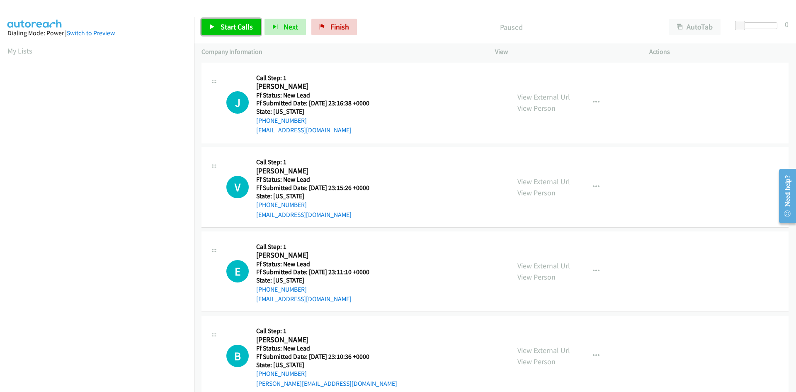
click at [235, 24] on span "Start Calls" at bounding box center [237, 27] width 32 height 10
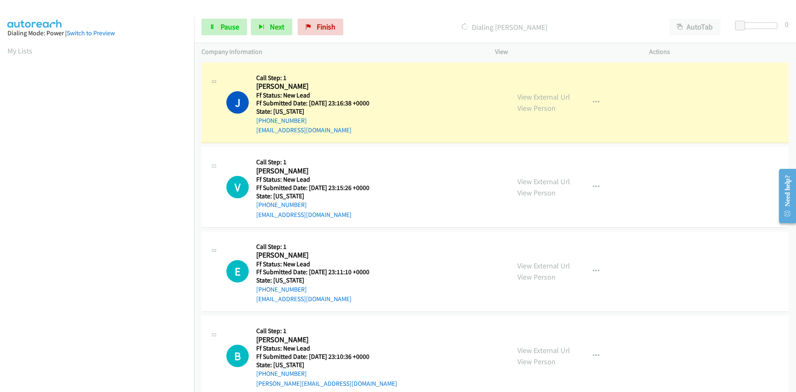
scroll to position [73, 0]
click at [548, 97] on link "View External Url" at bounding box center [544, 97] width 53 height 10
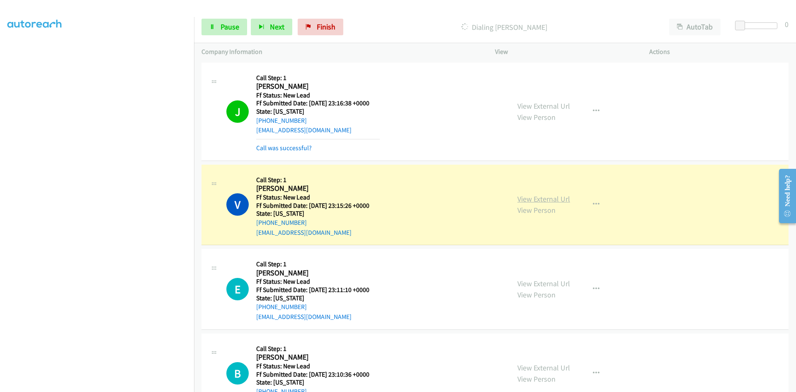
click at [531, 200] on link "View External Url" at bounding box center [544, 199] width 53 height 10
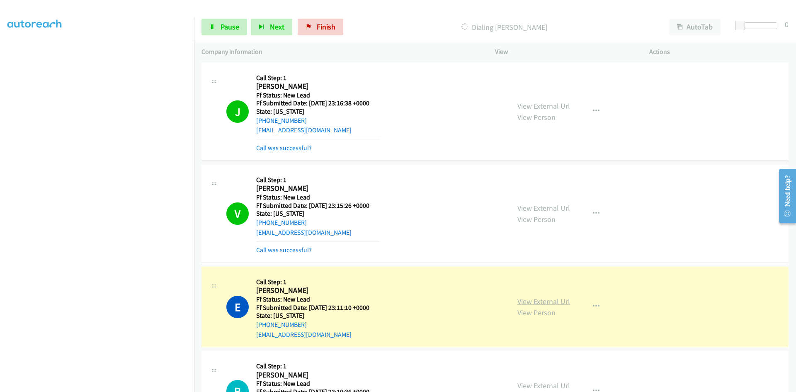
click at [521, 303] on link "View External Url" at bounding box center [544, 302] width 53 height 10
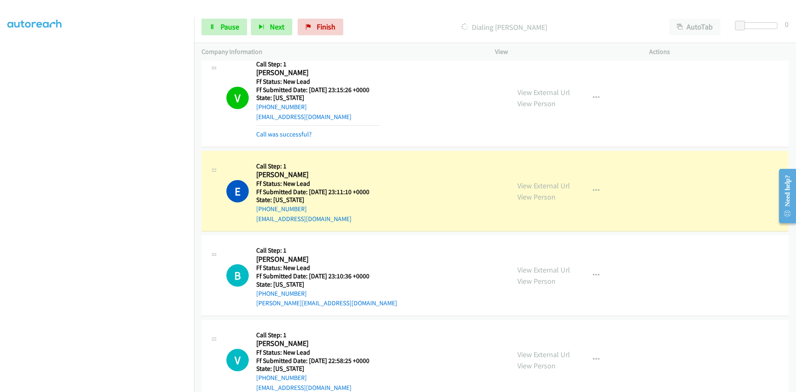
scroll to position [124, 0]
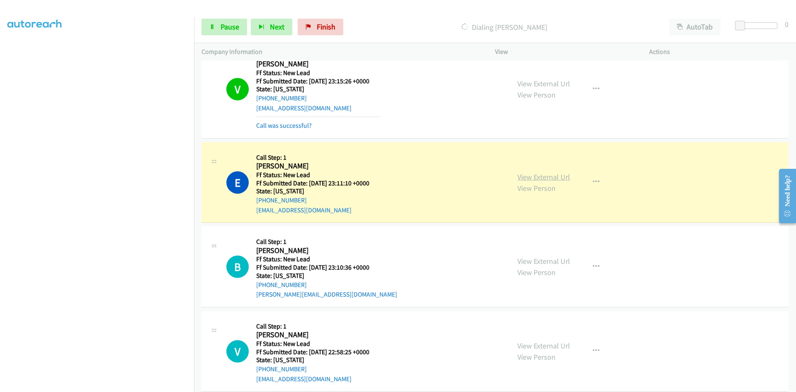
click at [525, 176] on link "View External Url" at bounding box center [544, 177] width 53 height 10
click at [227, 28] on span "Pause" at bounding box center [230, 27] width 19 height 10
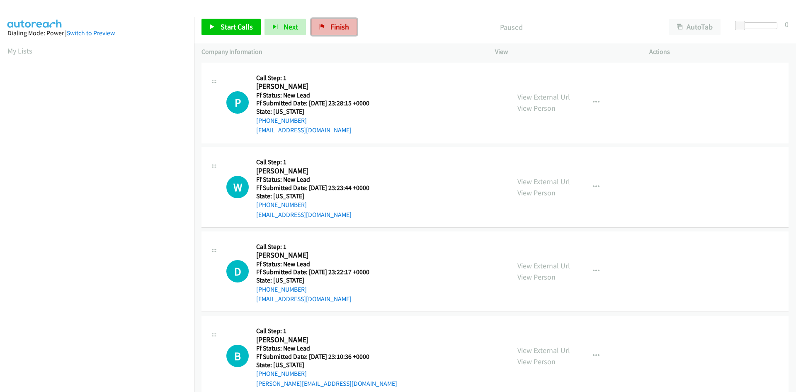
click at [344, 26] on span "Finish" at bounding box center [340, 27] width 19 height 10
click at [441, 17] on div "Start Calls Pause Next Finish Paused AutoTab AutoTab 0" at bounding box center [495, 27] width 602 height 32
click at [232, 28] on span "Start Calls" at bounding box center [237, 27] width 32 height 10
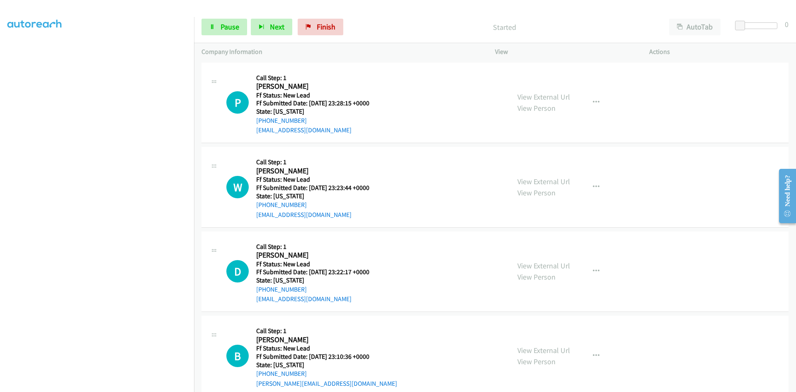
scroll to position [73, 0]
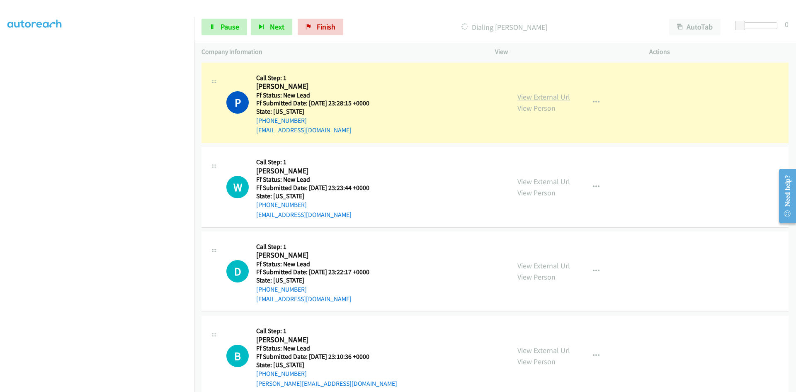
click at [561, 99] on link "View External Url" at bounding box center [544, 97] width 53 height 10
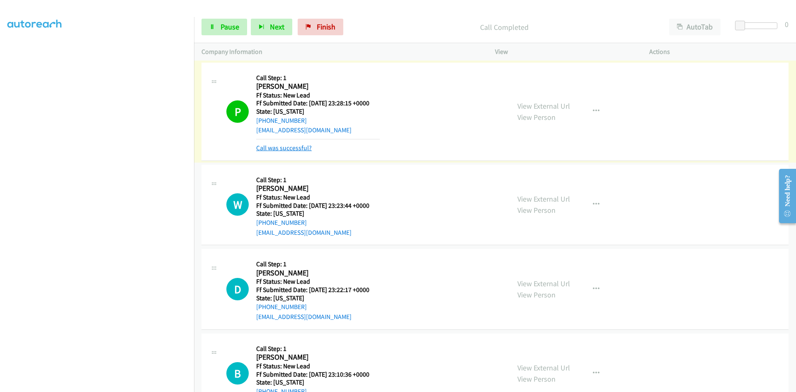
click at [270, 149] on link "Call was successful?" at bounding box center [284, 148] width 56 height 8
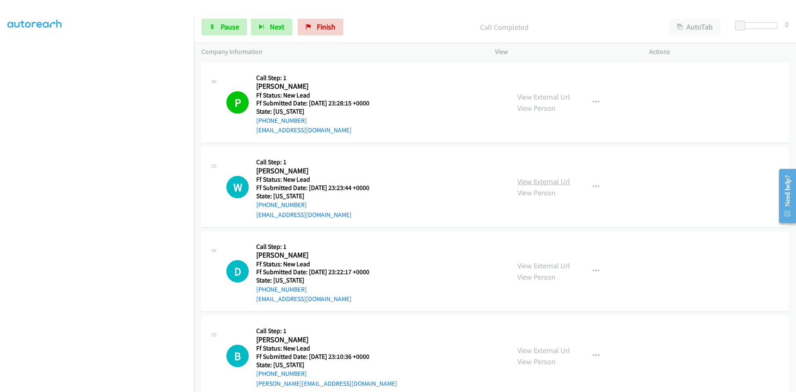
click at [556, 183] on link "View External Url" at bounding box center [544, 182] width 53 height 10
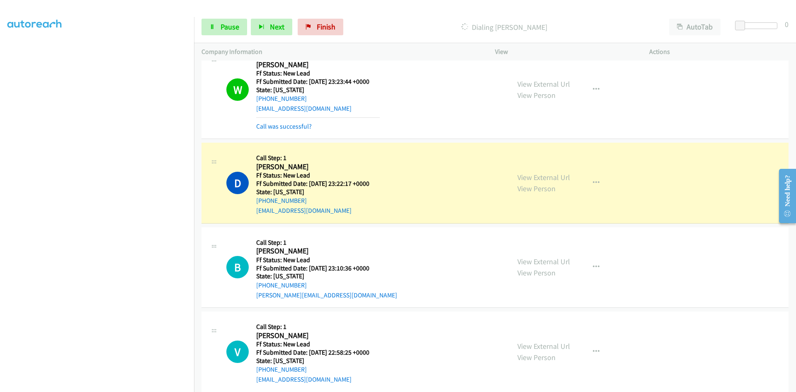
scroll to position [119, 0]
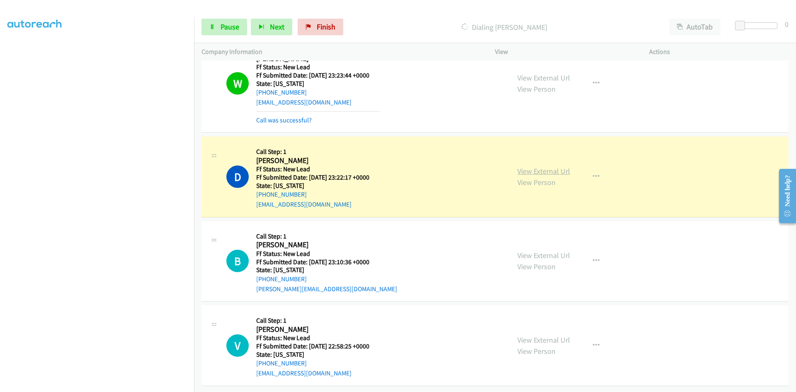
click at [520, 166] on link "View External Url" at bounding box center [544, 171] width 53 height 10
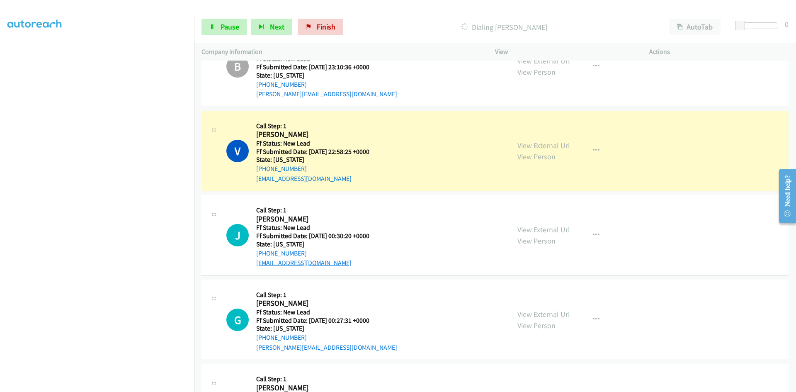
scroll to position [326, 0]
click at [544, 143] on link "View External Url" at bounding box center [544, 144] width 53 height 10
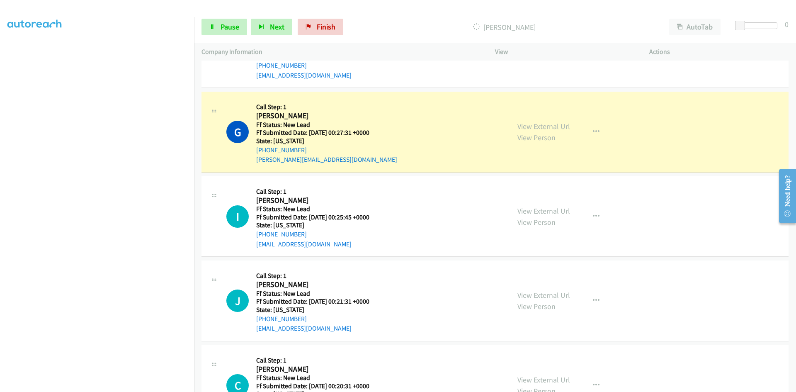
scroll to position [533, 0]
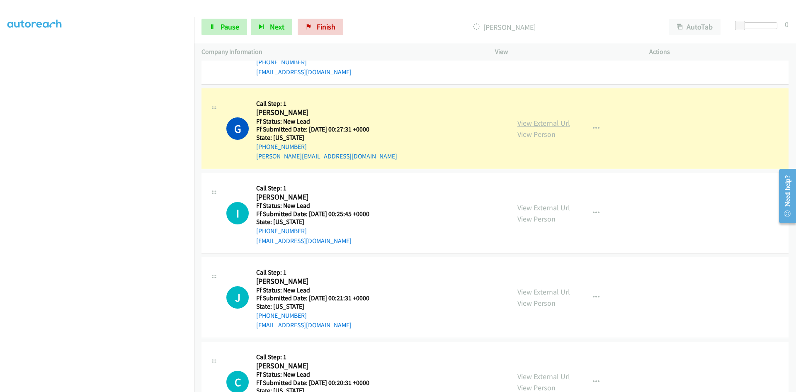
click at [555, 124] on link "View External Url" at bounding box center [544, 123] width 53 height 10
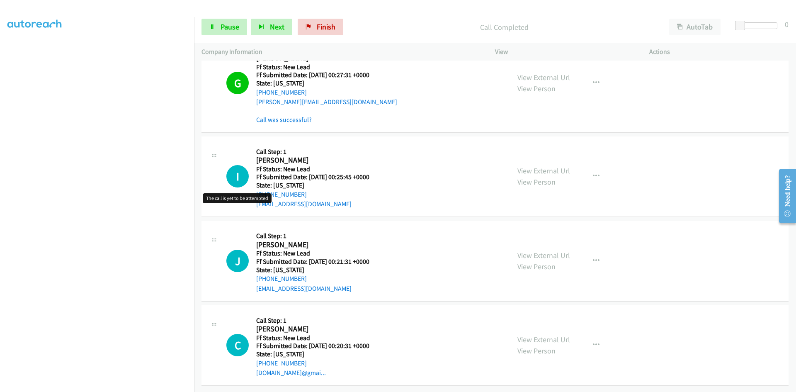
scroll to position [594, 0]
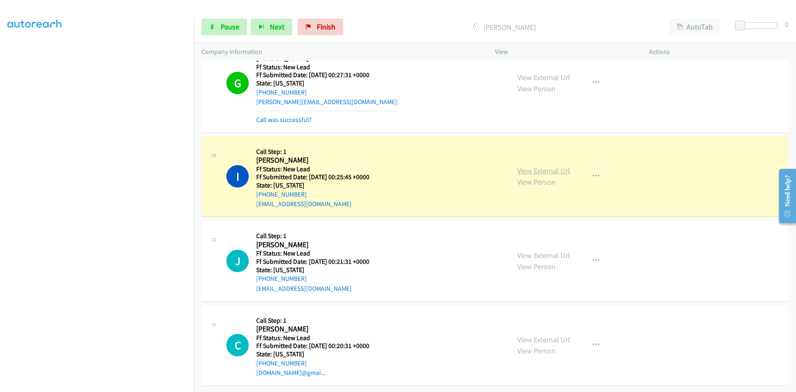
click at [557, 166] on link "View External Url" at bounding box center [544, 171] width 53 height 10
click at [225, 29] on span "Pause" at bounding box center [230, 27] width 19 height 10
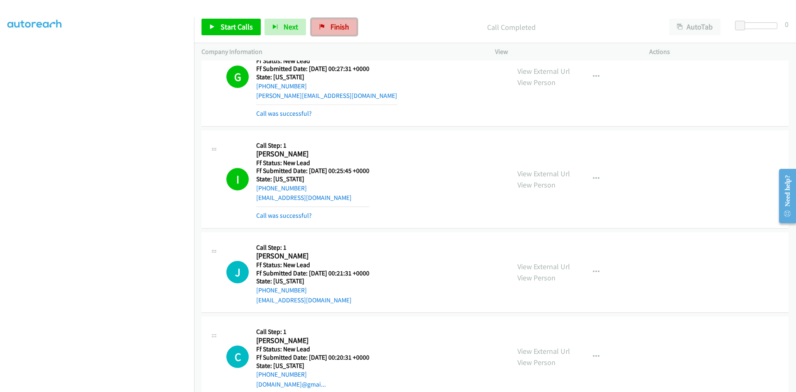
click at [336, 24] on span "Finish" at bounding box center [340, 27] width 19 height 10
